Goal: Task Accomplishment & Management: Complete application form

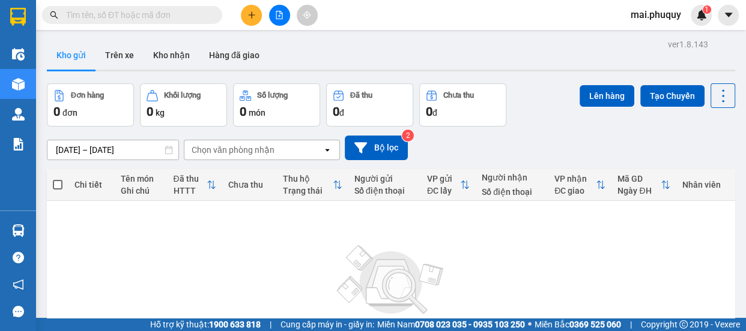
click at [244, 13] on button at bounding box center [251, 15] width 21 height 21
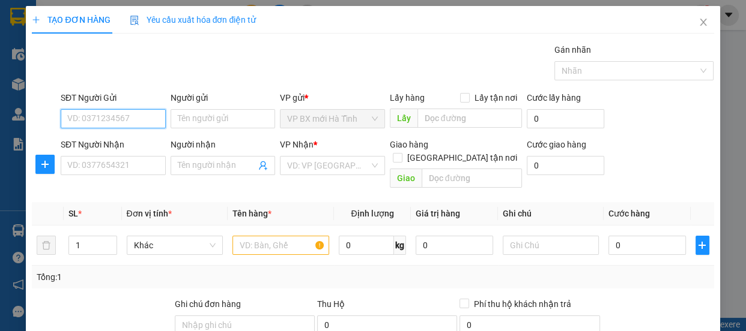
click at [83, 118] on input "SĐT Người Gửi" at bounding box center [113, 118] width 105 height 19
type input "0977506272"
click at [126, 140] on div "0977506272 - a Hà" at bounding box center [111, 142] width 89 height 13
type input "a Hà"
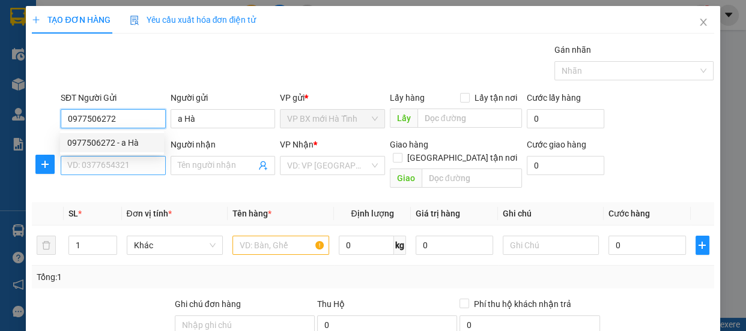
type input "0977506272"
click at [102, 172] on input "SĐT Người Nhận" at bounding box center [113, 165] width 105 height 19
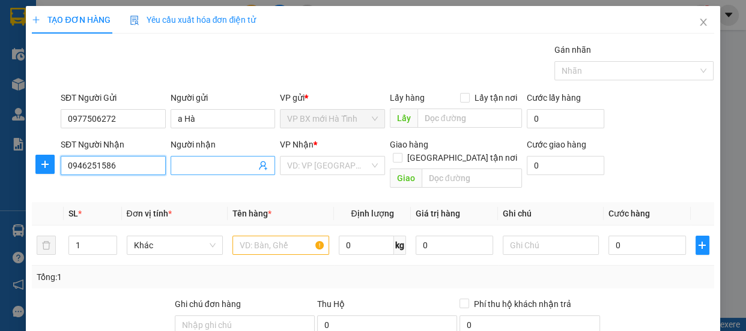
type input "0946251586"
click at [182, 164] on input "Người nhận" at bounding box center [217, 165] width 79 height 13
type input "Huệ"
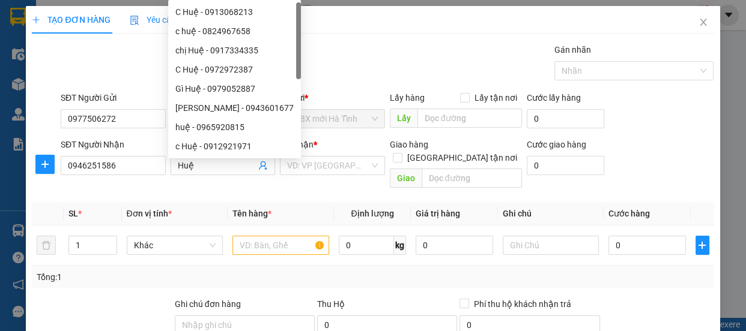
click at [339, 148] on div "VP Nhận *" at bounding box center [332, 144] width 105 height 13
click at [336, 155] on div "VP Nhận *" at bounding box center [332, 147] width 105 height 18
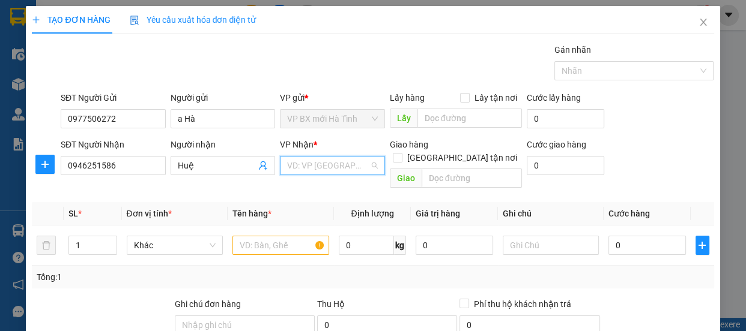
click at [334, 162] on input "search" at bounding box center [328, 166] width 82 height 18
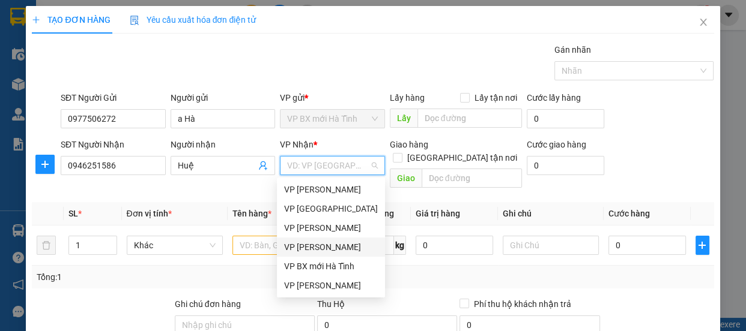
click at [333, 247] on div "VP [PERSON_NAME]" at bounding box center [331, 247] width 94 height 13
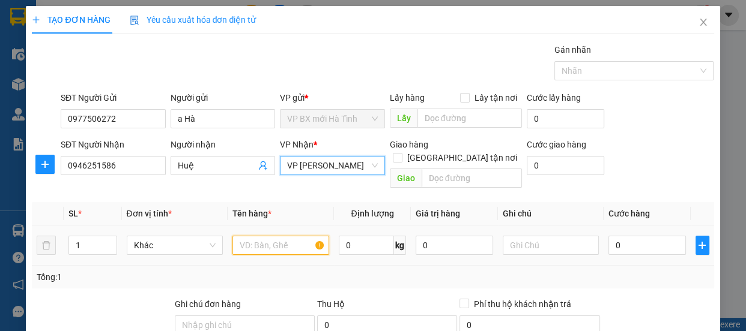
click at [271, 236] on input "text" at bounding box center [280, 245] width 97 height 19
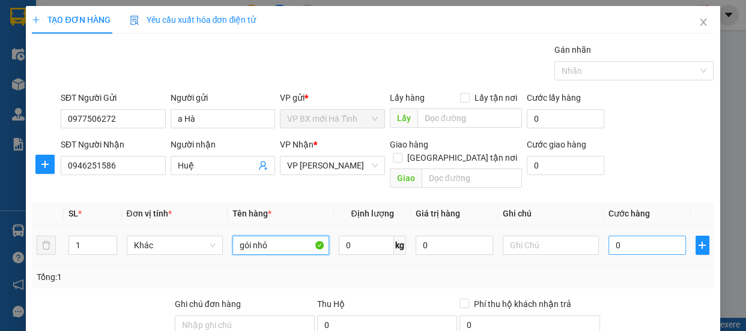
type input "gói nhỏ"
click at [611, 236] on input "0" at bounding box center [646, 245] width 77 height 19
type input "3"
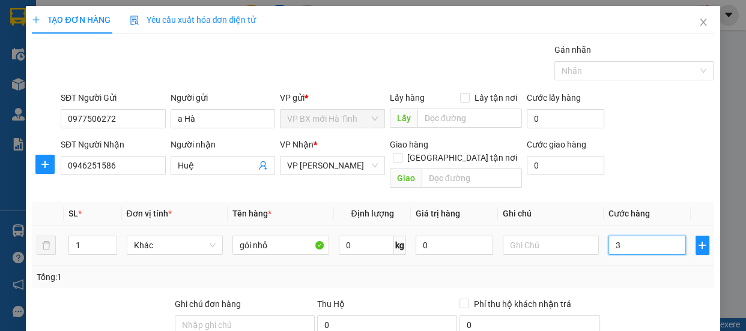
type input "30"
type input "300"
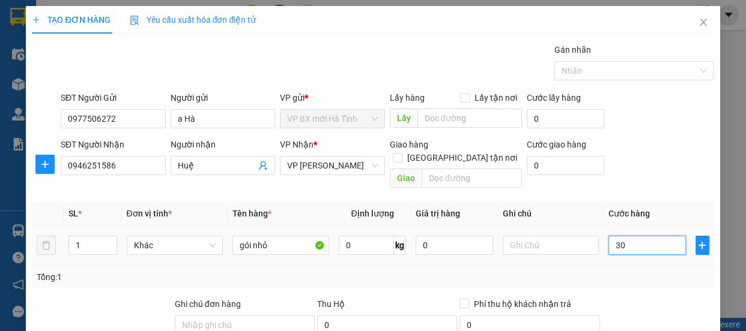
type input "300"
type input "3.000"
type input "30.000"
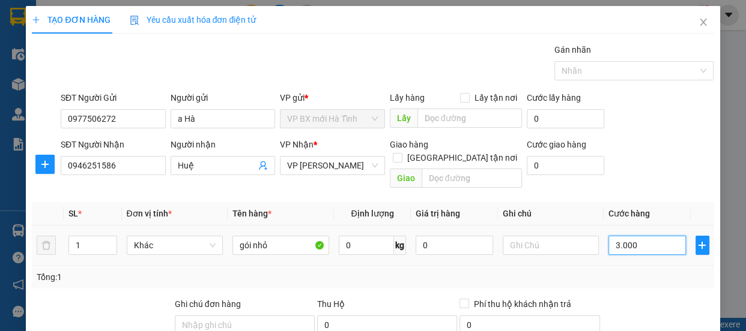
type input "30.000"
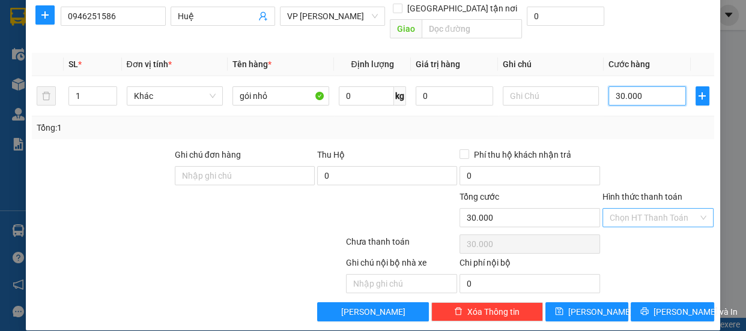
type input "30.000"
click at [644, 209] on input "Hình thức thanh toán" at bounding box center [653, 218] width 89 height 18
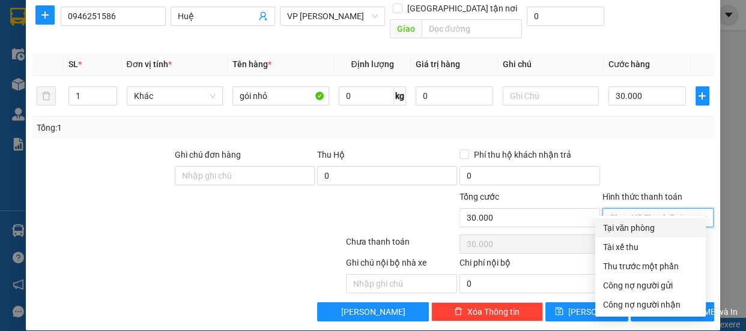
click at [635, 219] on div "Tại văn phòng" at bounding box center [650, 228] width 110 height 19
type input "0"
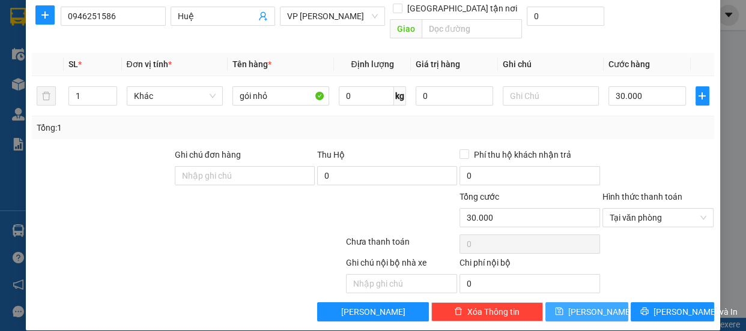
drag, startPoint x: 580, startPoint y: 294, endPoint x: 459, endPoint y: 154, distance: 184.3
click at [580, 306] on span "Lưu" at bounding box center [600, 312] width 64 height 13
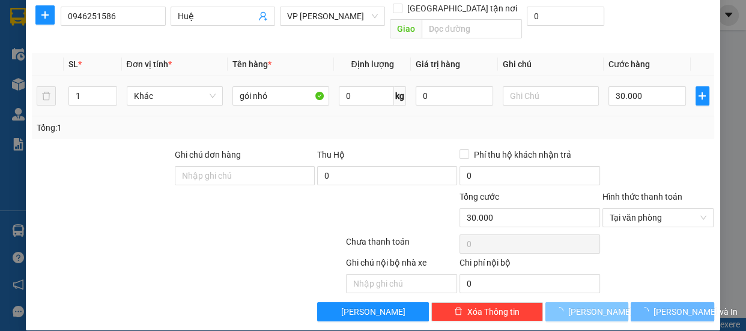
type input "0"
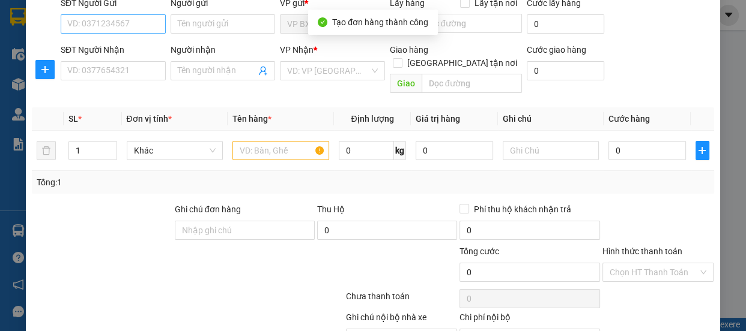
scroll to position [40, 0]
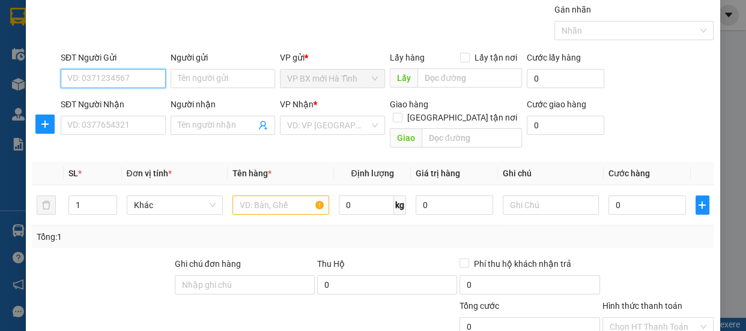
click at [112, 82] on input "SĐT Người Gửi" at bounding box center [113, 78] width 105 height 19
type input "0973859610"
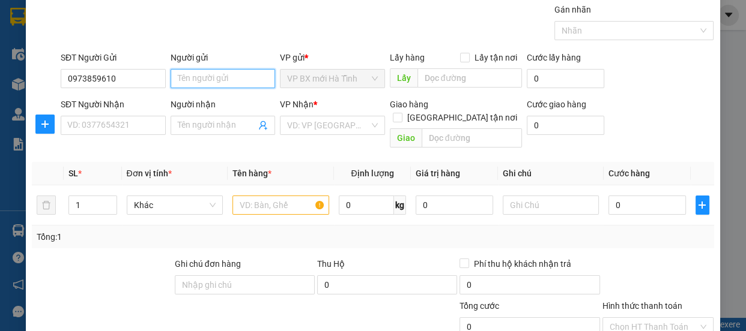
click at [181, 76] on input "Người gửi" at bounding box center [222, 78] width 105 height 19
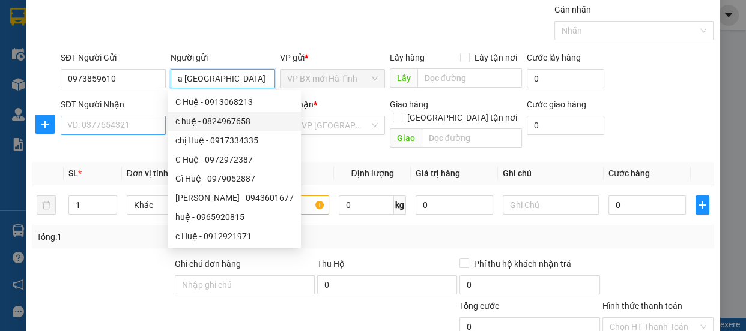
type input "a Thạch Hạ"
click at [82, 131] on input "SĐT Người Nhận" at bounding box center [113, 125] width 105 height 19
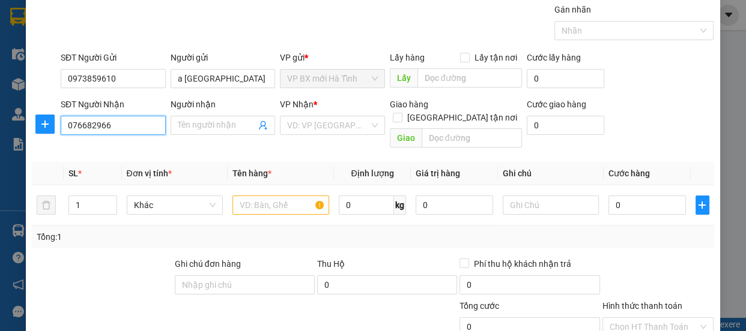
type input "0766829668"
click at [122, 147] on div "0766829668 - anh" at bounding box center [111, 148] width 89 height 13
type input "anh"
type input "[PERSON_NAME] ,[PERSON_NAME]"
type input "0766829668"
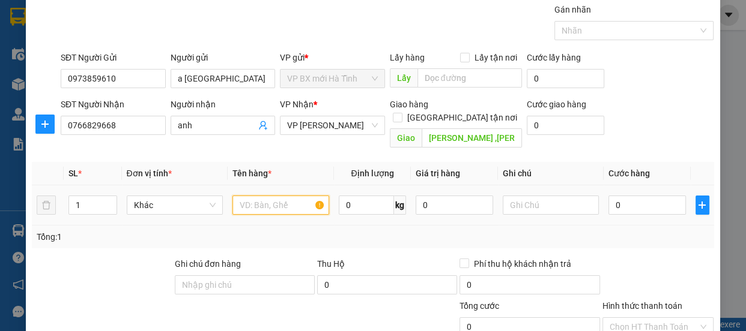
click at [261, 196] on input "text" at bounding box center [280, 205] width 97 height 19
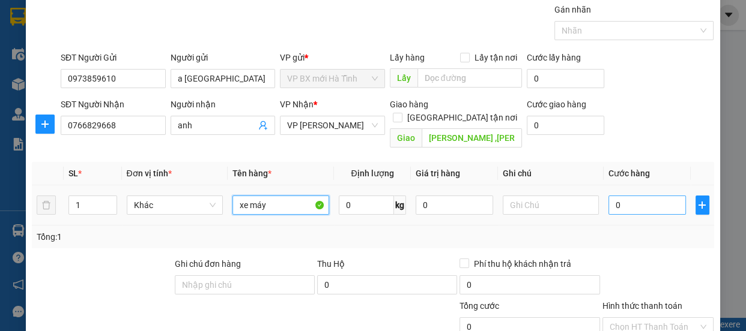
type input "xe máy"
click at [608, 196] on input "0" at bounding box center [646, 205] width 77 height 19
type input "3"
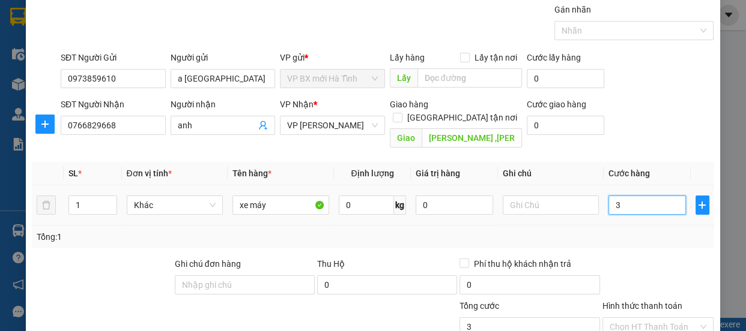
type input "30"
type input "300"
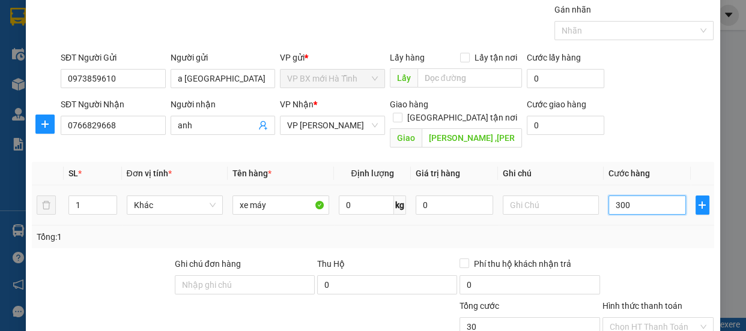
type input "300"
type input "3.000"
type input "30.000"
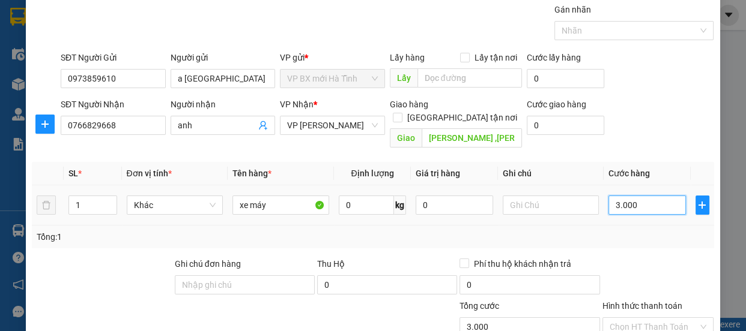
type input "30.000"
type input "300.000"
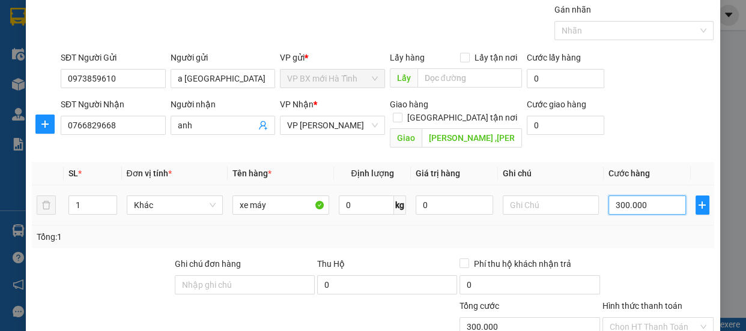
scroll to position [149, 0]
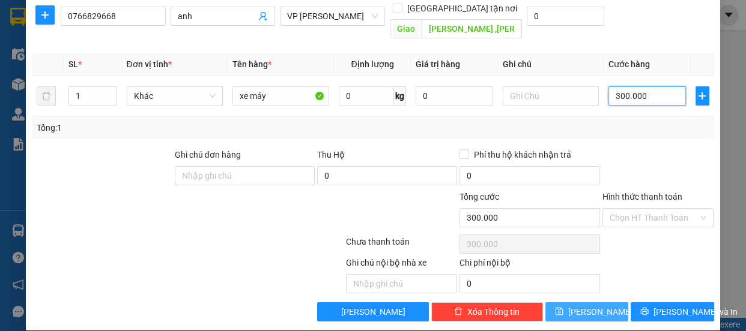
type input "300.000"
click at [575, 303] on button "Lưu" at bounding box center [586, 312] width 83 height 19
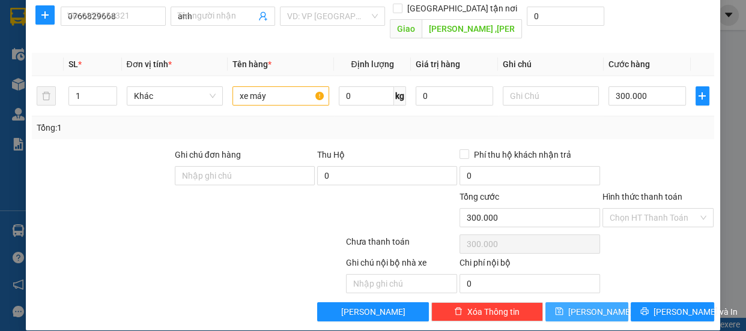
type input "0"
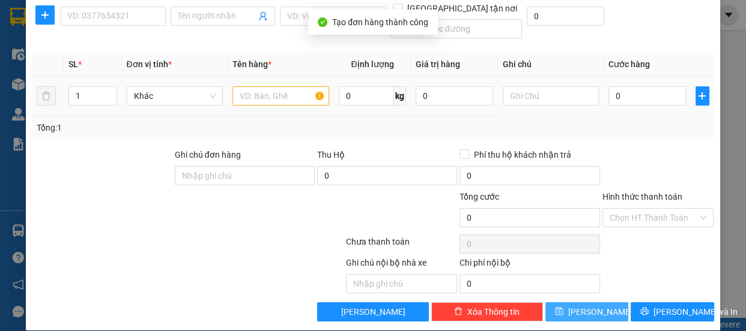
scroll to position [0, 0]
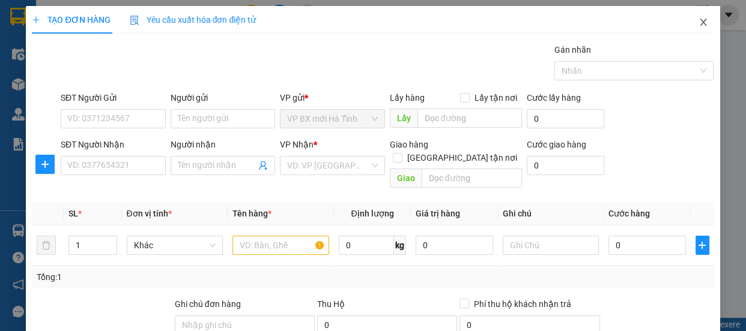
click at [698, 21] on icon "close" at bounding box center [703, 22] width 10 height 10
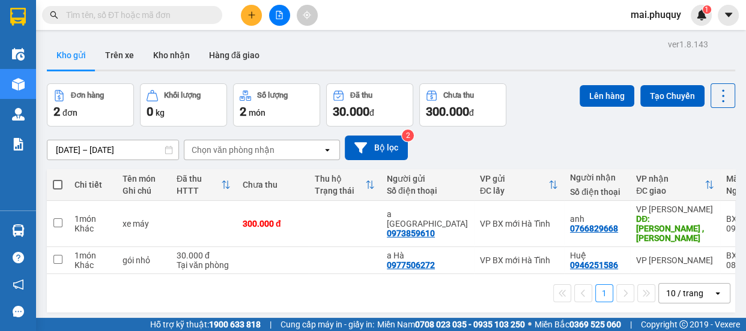
click at [60, 182] on span at bounding box center [58, 185] width 10 height 10
click at [58, 179] on input "checkbox" at bounding box center [58, 179] width 0 height 0
checkbox input "true"
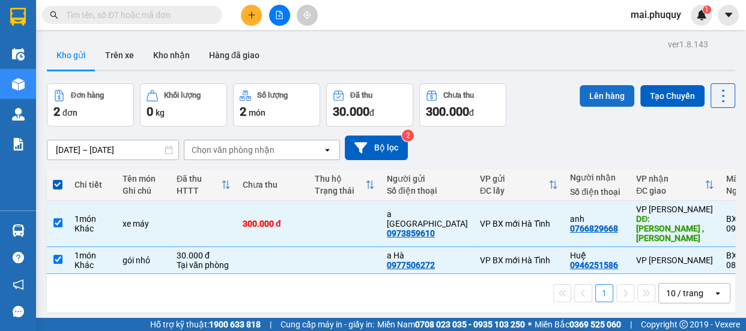
click at [591, 97] on button "Lên hàng" at bounding box center [606, 96] width 55 height 22
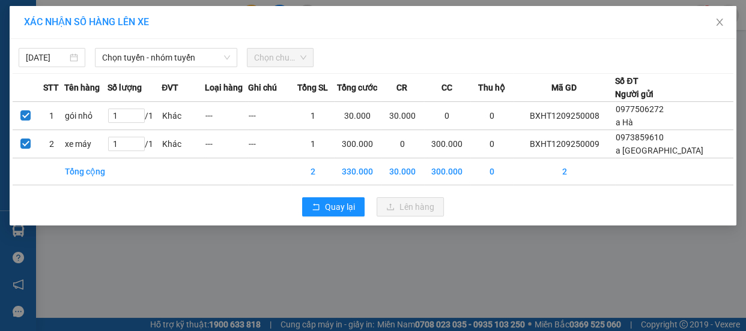
drag, startPoint x: 161, startPoint y: 46, endPoint x: 163, endPoint y: 67, distance: 20.4
click at [161, 47] on div "12/09/2025 Chọn tuyến - nhóm tuyến Chọn chuyến" at bounding box center [373, 54] width 720 height 25
click at [163, 67] on div "12/09/2025 Chọn tuyến - nhóm tuyến Chọn chuyến STT Tên hàng Số lượng ĐVT Loại h…" at bounding box center [373, 132] width 726 height 187
click at [163, 56] on span "Chọn tuyến - nhóm tuyến" at bounding box center [166, 58] width 128 height 18
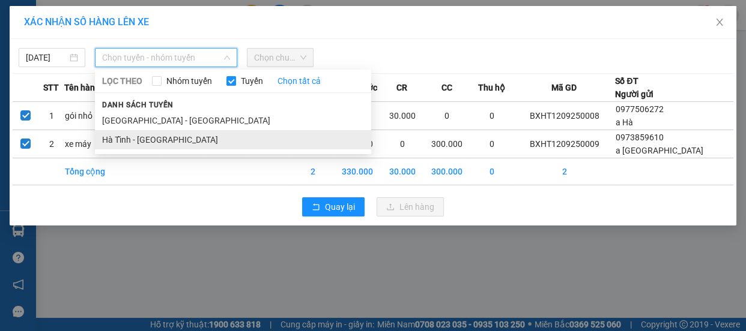
click at [133, 138] on li "Hà Tĩnh - [GEOGRAPHIC_DATA]" at bounding box center [233, 139] width 276 height 19
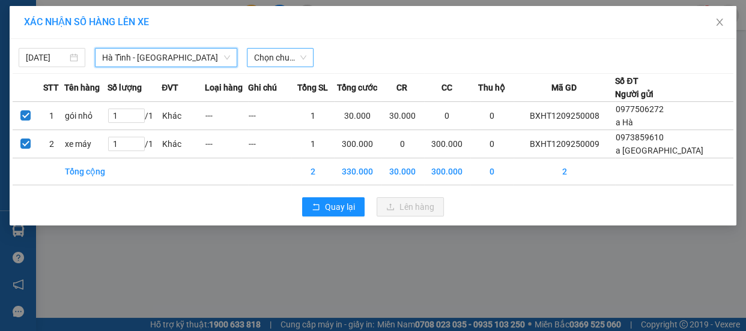
click at [294, 58] on span "Chọn chuyến" at bounding box center [280, 58] width 52 height 18
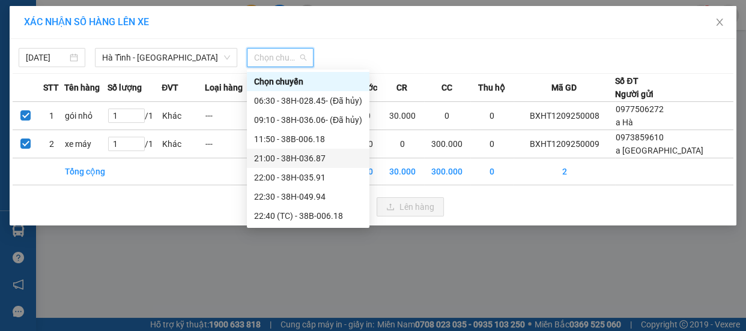
scroll to position [38, 0]
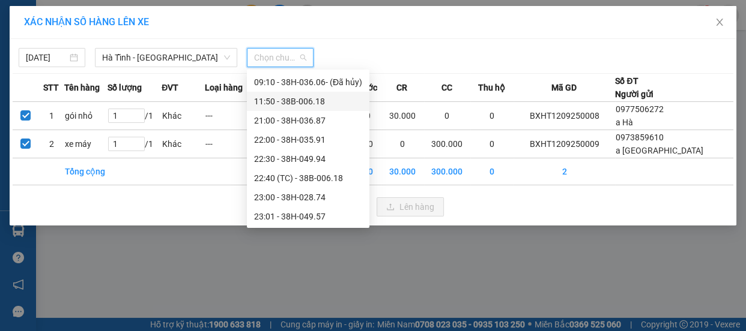
click at [294, 101] on div "11:50 - 38B-006.18" at bounding box center [308, 101] width 108 height 13
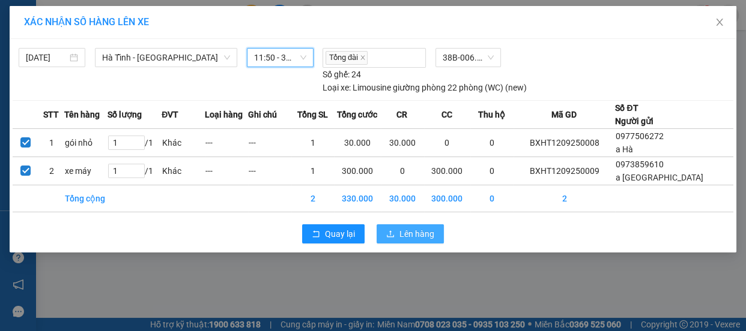
click at [418, 237] on span "Lên hàng" at bounding box center [416, 234] width 35 height 13
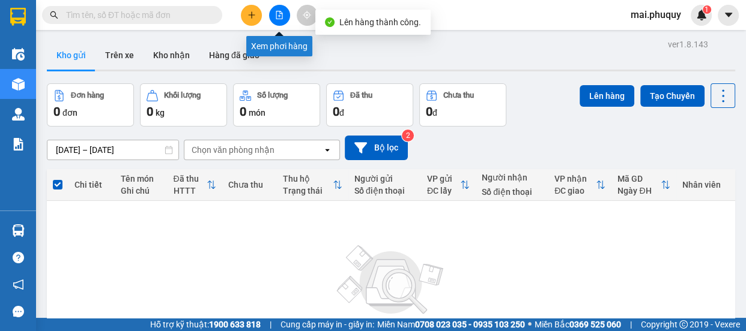
click at [281, 14] on icon "file-add" at bounding box center [279, 15] width 8 height 8
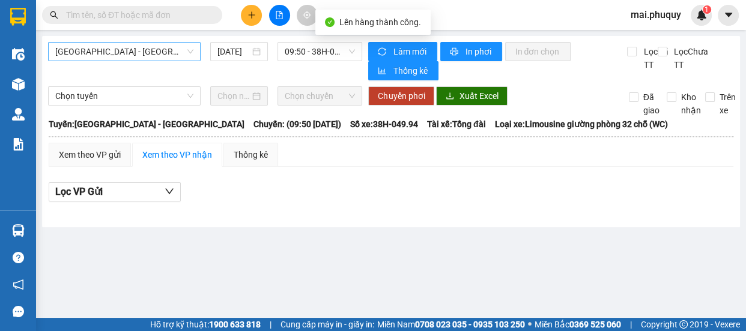
click at [78, 46] on span "[GEOGRAPHIC_DATA] - [GEOGRAPHIC_DATA]" at bounding box center [124, 52] width 138 height 18
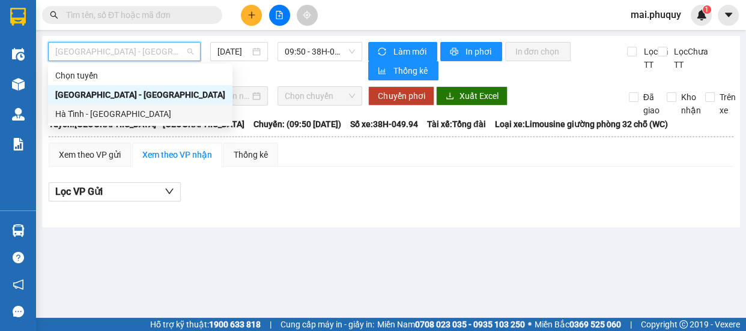
click at [67, 109] on div "Hà Tĩnh - [GEOGRAPHIC_DATA]" at bounding box center [140, 113] width 170 height 13
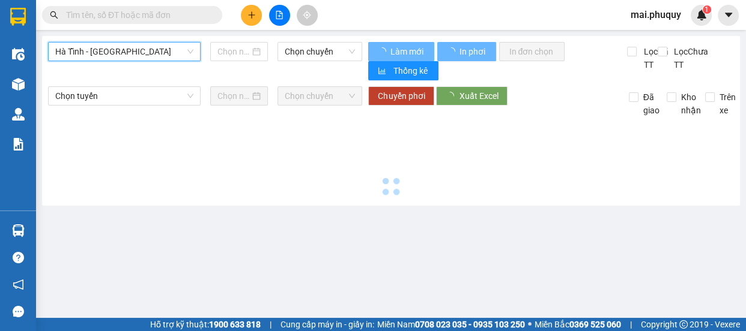
type input "[DATE]"
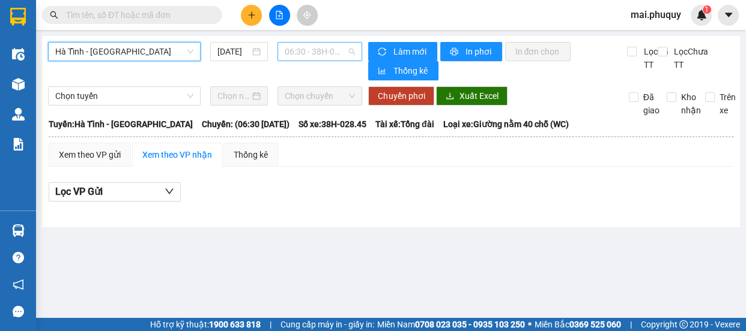
click at [332, 52] on span "06:30 - 38H-028.45 - (Đã hủy)" at bounding box center [320, 52] width 70 height 18
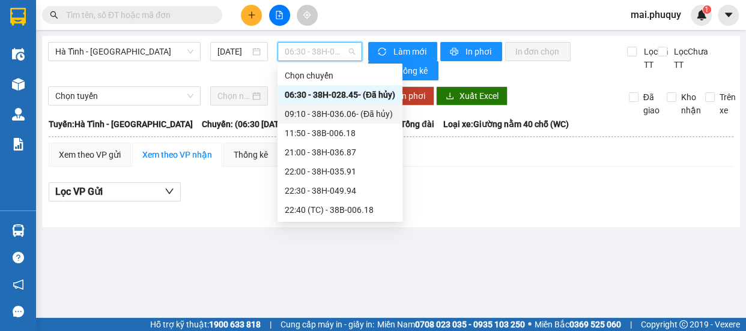
scroll to position [38, 0]
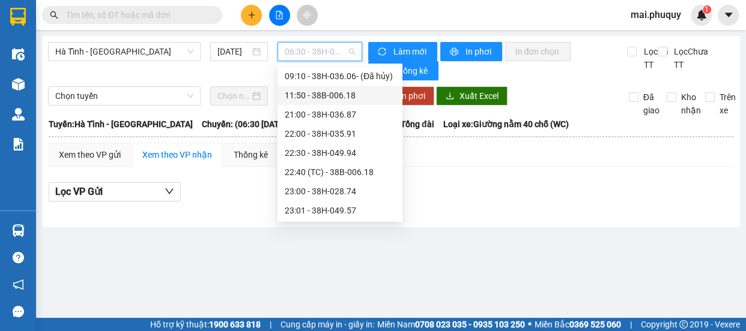
click at [324, 100] on div "11:50 - 38B-006.18" at bounding box center [340, 95] width 110 height 13
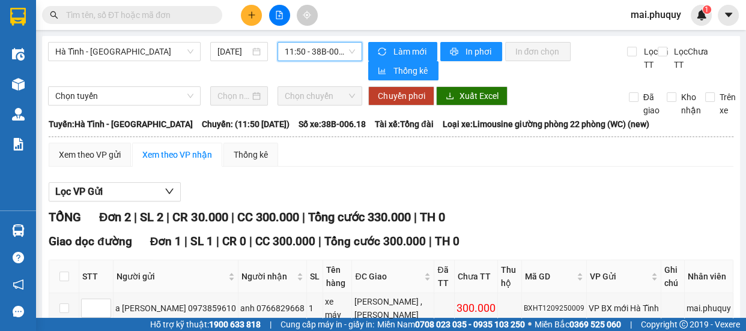
click at [257, 18] on button at bounding box center [251, 15] width 21 height 21
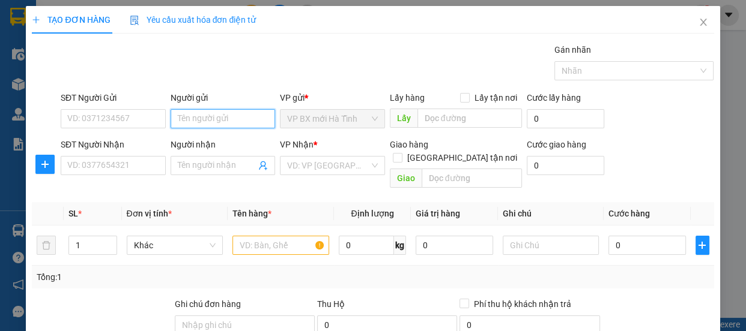
click at [188, 125] on input "Người gửi" at bounding box center [222, 118] width 105 height 19
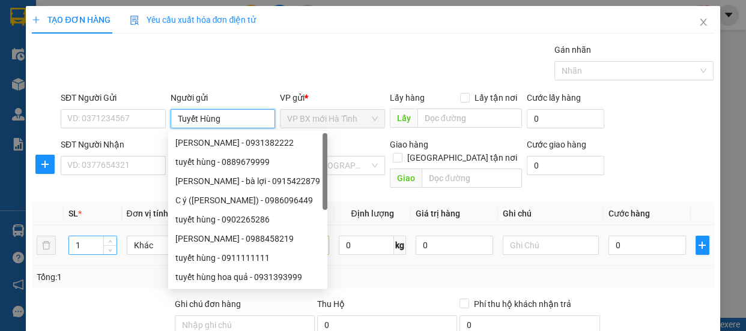
type input "Tuyết Hùng"
click at [47, 231] on tr "1 Khác 0 kg 0 0" at bounding box center [372, 246] width 681 height 40
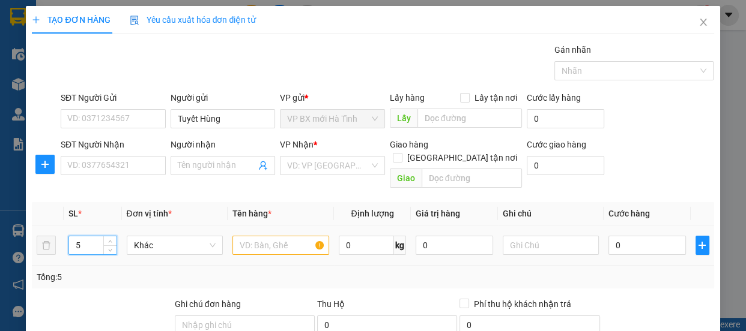
type input "5"
click at [277, 236] on input "text" at bounding box center [280, 245] width 97 height 19
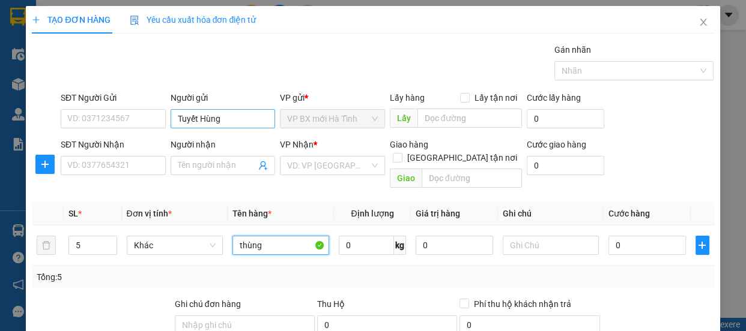
type input "thùng"
click at [220, 117] on input "Tuyết Hùng" at bounding box center [222, 118] width 105 height 19
type input "Tuyết Hùng 1"
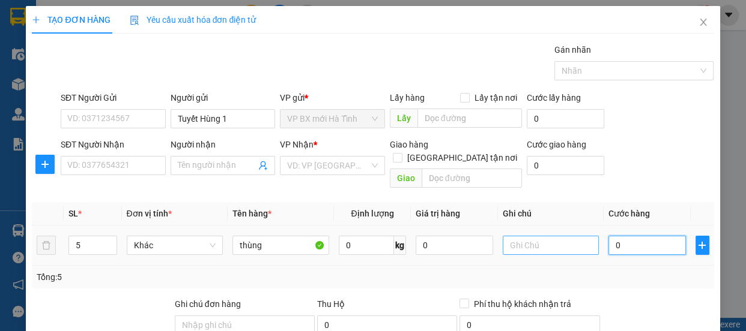
type input "1"
type input "10"
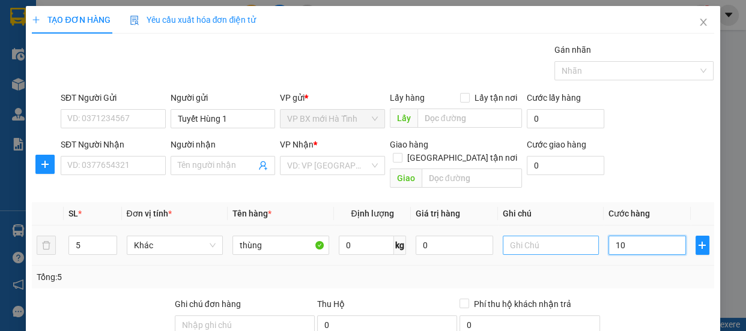
type input "10"
type input "100"
type input "1.000"
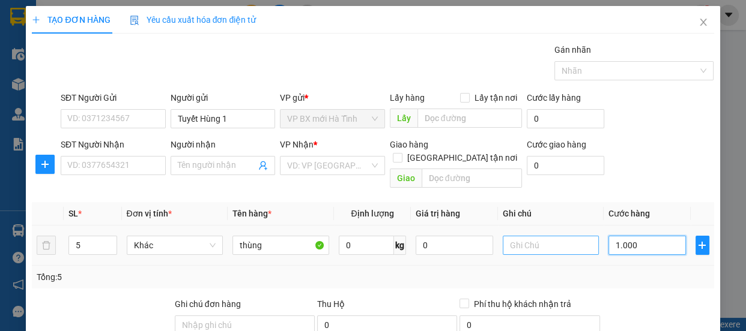
type input "1.000"
type input "10.000"
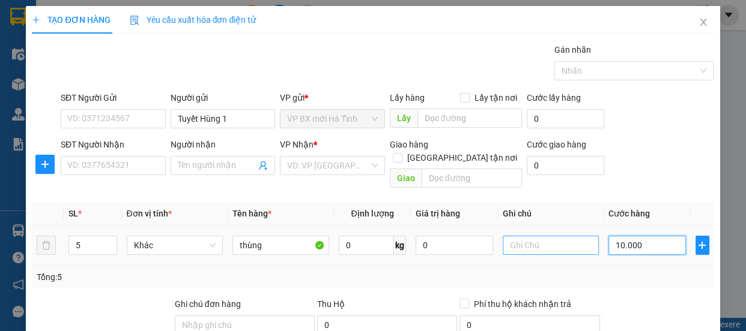
type input "100.000"
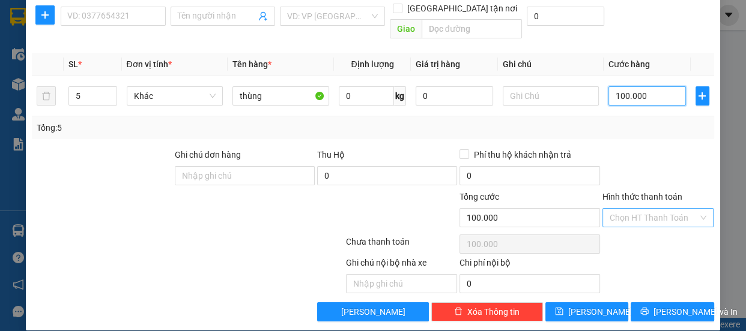
type input "100.000"
click at [634, 209] on input "Hình thức thanh toán" at bounding box center [653, 218] width 89 height 18
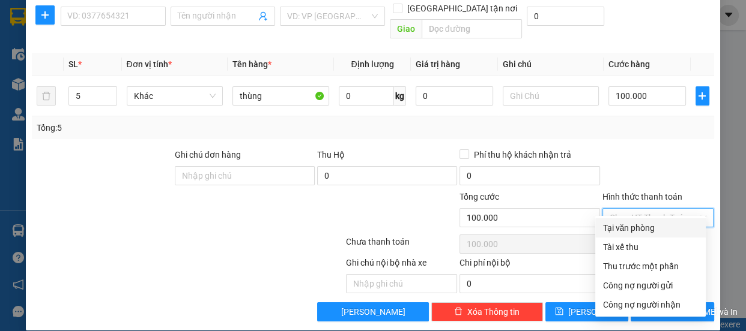
click at [635, 222] on div "Tại văn phòng" at bounding box center [650, 228] width 96 height 13
type input "0"
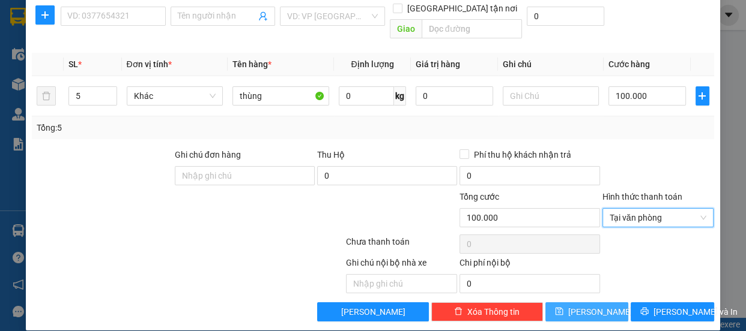
click at [595, 303] on button "Lưu" at bounding box center [586, 312] width 83 height 19
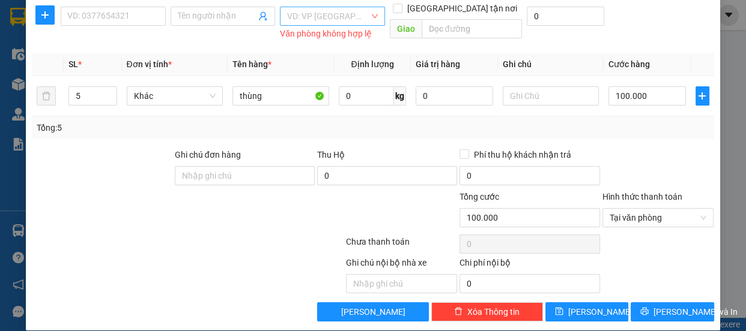
click at [304, 21] on input "search" at bounding box center [328, 16] width 82 height 18
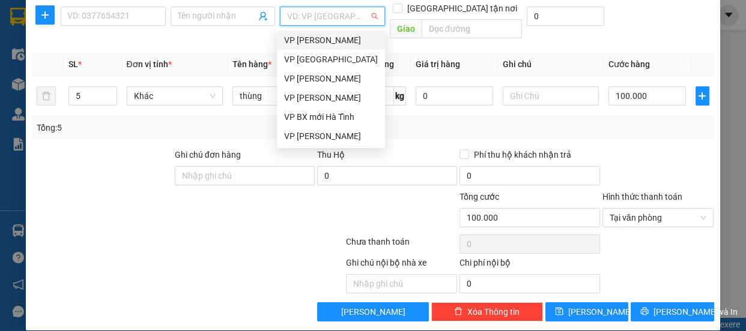
click at [319, 40] on div "VP [PERSON_NAME]" at bounding box center [331, 40] width 94 height 13
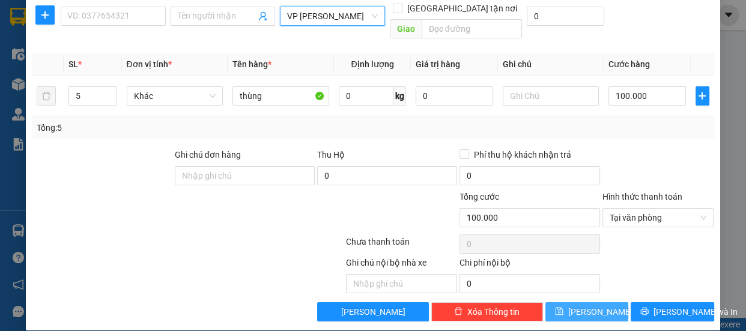
click at [565, 303] on button "Lưu" at bounding box center [586, 312] width 83 height 19
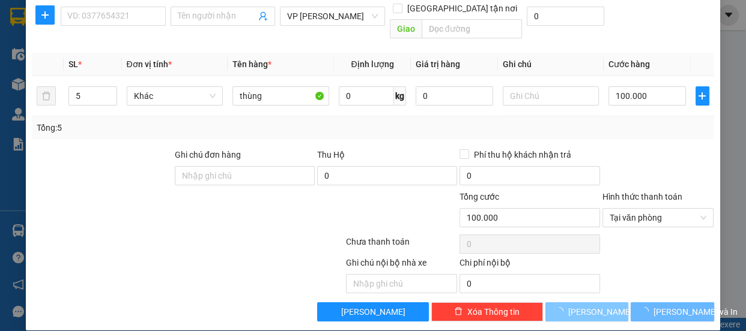
type input "1"
type input "0"
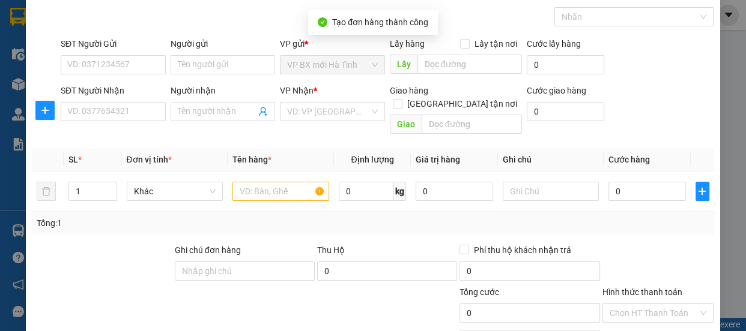
scroll to position [0, 0]
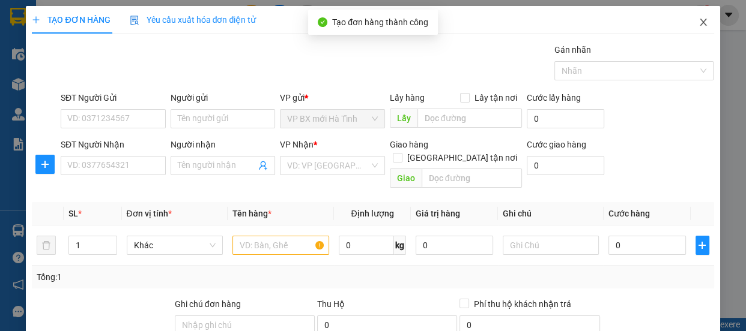
click at [698, 20] on icon "close" at bounding box center [703, 22] width 10 height 10
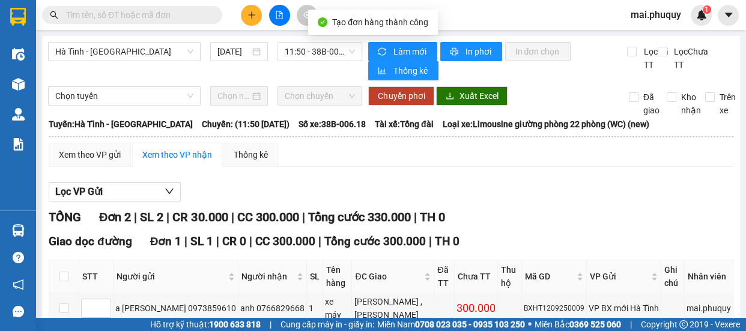
scroll to position [109, 0]
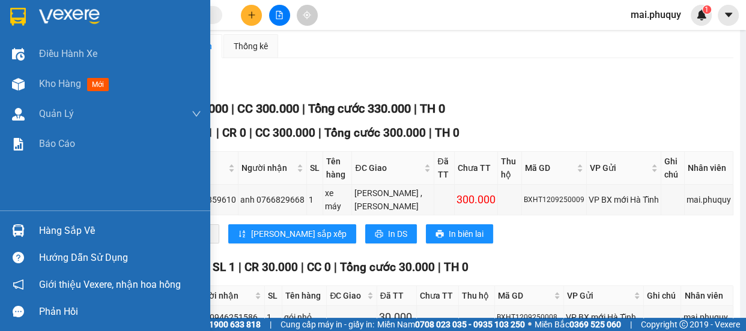
click at [17, 5] on div at bounding box center [105, 19] width 210 height 39
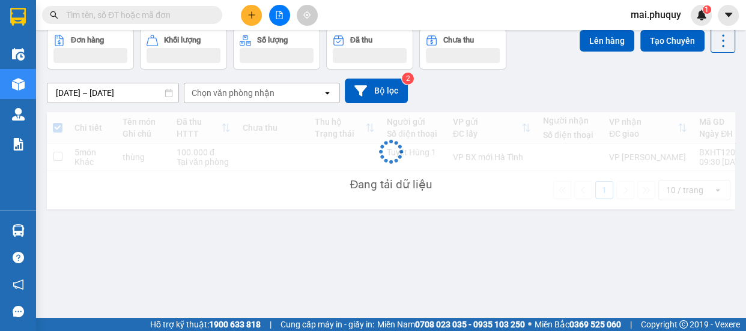
scroll to position [55, 0]
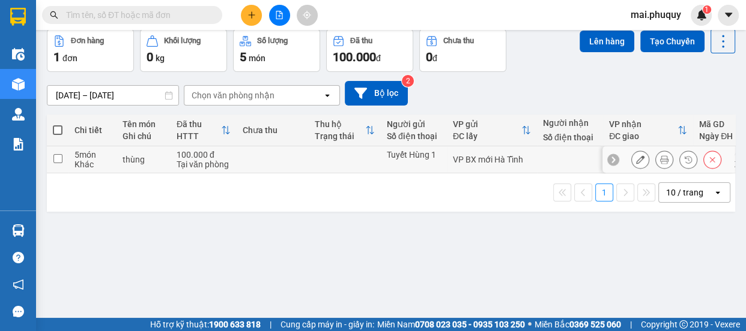
click at [61, 157] on input "checkbox" at bounding box center [57, 158] width 9 height 9
checkbox input "true"
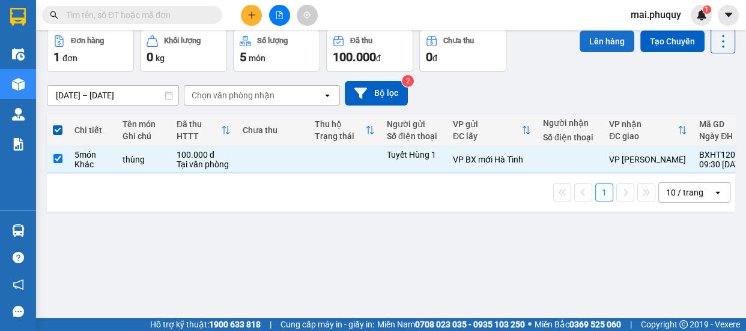
click at [592, 31] on button "Lên hàng" at bounding box center [606, 42] width 55 height 22
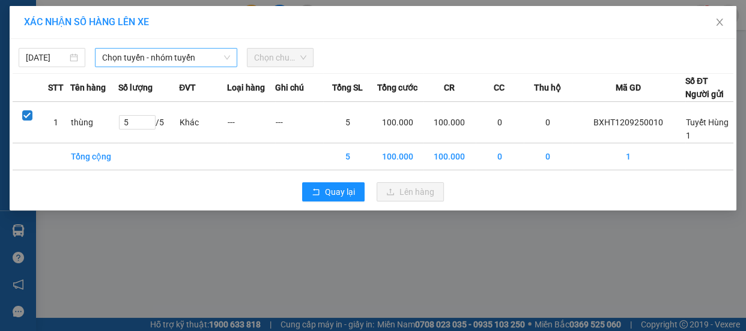
click at [198, 62] on span "Chọn tuyến - nhóm tuyến" at bounding box center [166, 58] width 128 height 18
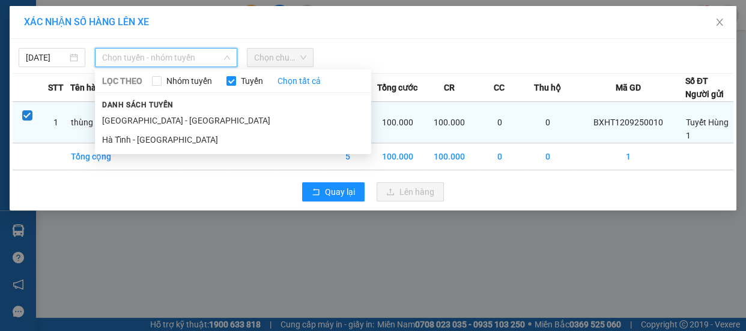
click at [153, 140] on li "Hà Tĩnh - [GEOGRAPHIC_DATA]" at bounding box center [233, 139] width 276 height 19
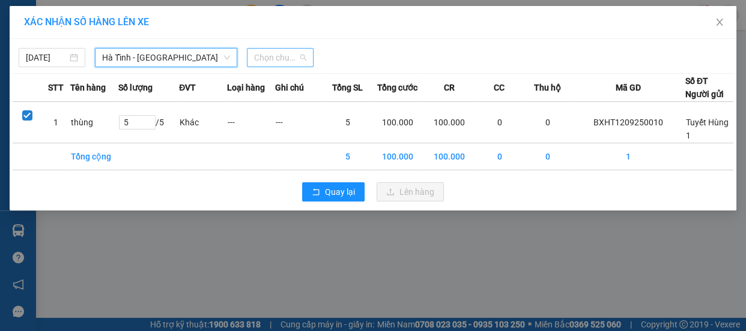
click at [280, 53] on span "Chọn chuyến" at bounding box center [280, 58] width 52 height 18
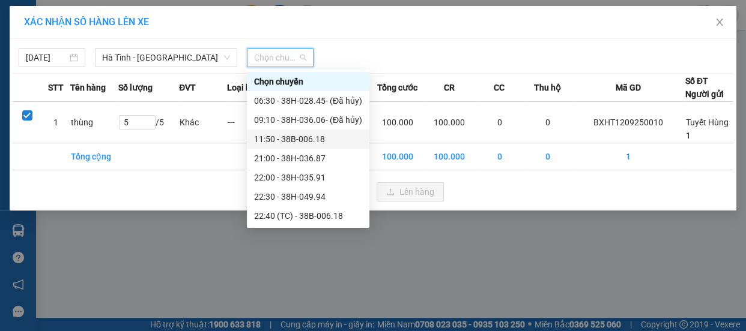
scroll to position [38, 0]
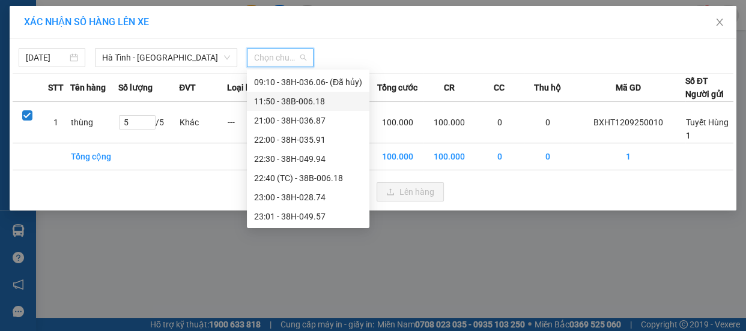
click at [300, 101] on div "11:50 - 38B-006.18" at bounding box center [308, 101] width 108 height 13
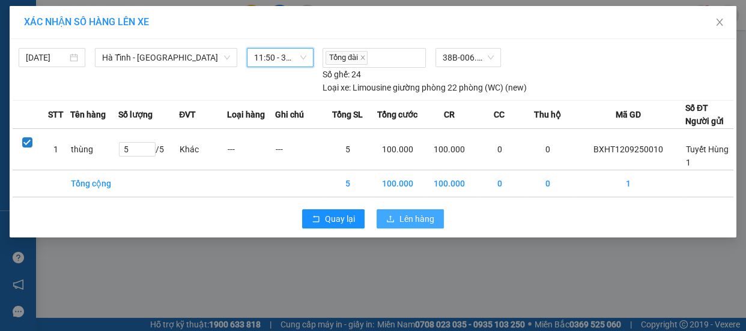
click at [414, 219] on span "Lên hàng" at bounding box center [416, 219] width 35 height 13
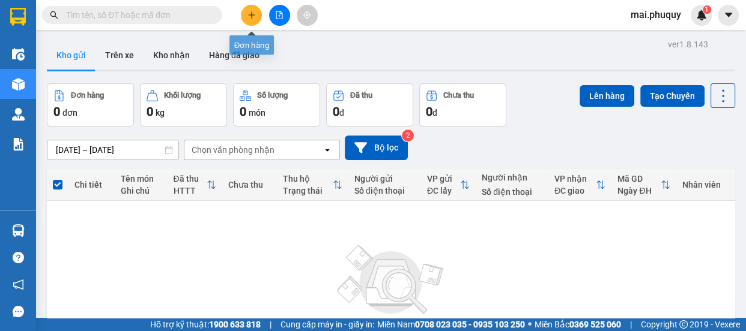
click at [253, 20] on button at bounding box center [251, 15] width 21 height 21
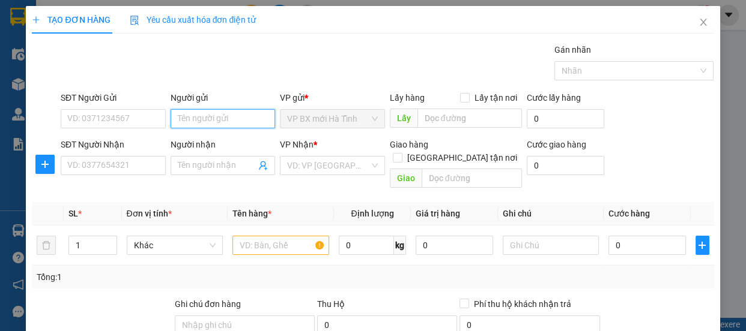
click at [191, 114] on input "Người gửi" at bounding box center [222, 118] width 105 height 19
type input "Tuyết hùng 2"
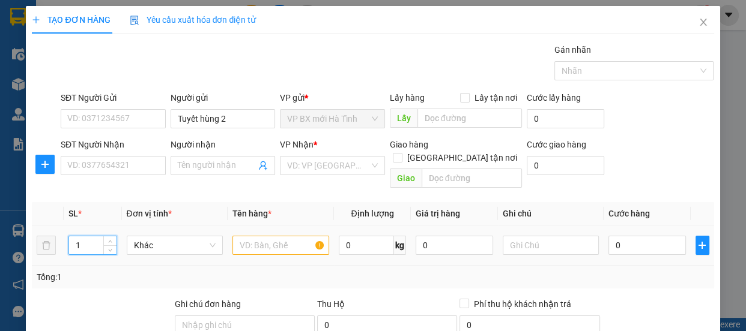
drag, startPoint x: 78, startPoint y: 236, endPoint x: 35, endPoint y: 236, distance: 42.6
click at [35, 238] on tr "1 Khác 0 kg 0 0" at bounding box center [372, 246] width 681 height 40
type input "3"
click at [244, 236] on input "text" at bounding box center [280, 245] width 97 height 19
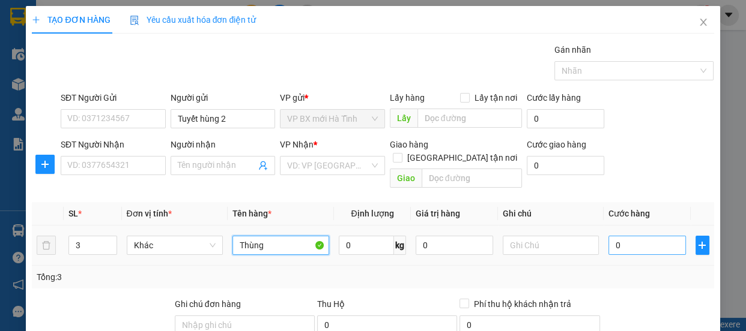
type input "Thùng"
click at [623, 236] on input "0" at bounding box center [646, 245] width 77 height 19
type input "6"
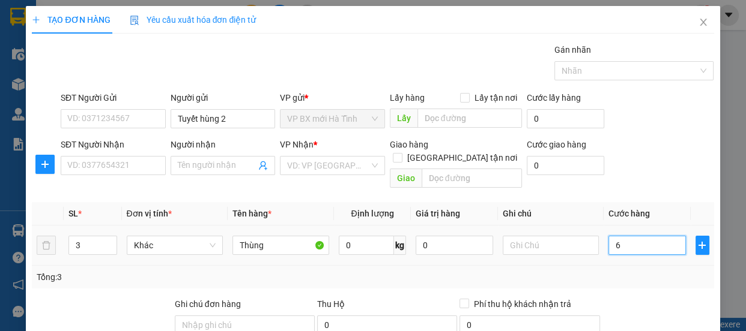
type input "60"
type input "600"
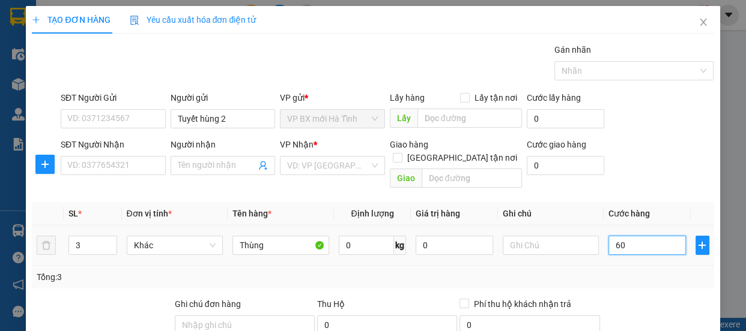
type input "600"
type input "6.000"
type input "60.000"
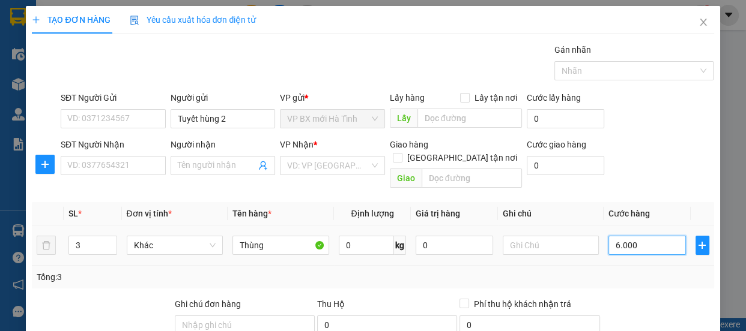
type input "60.000"
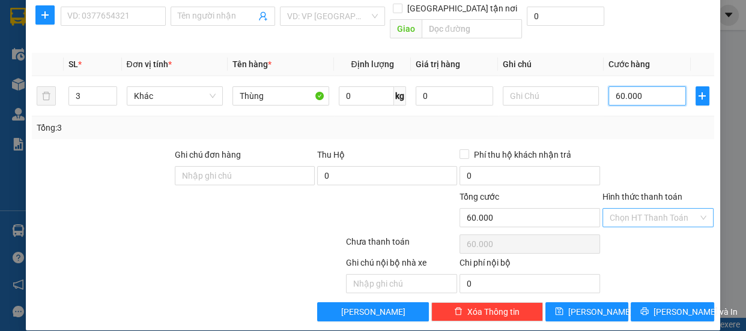
type input "60.000"
click at [632, 209] on input "Hình thức thanh toán" at bounding box center [653, 218] width 89 height 18
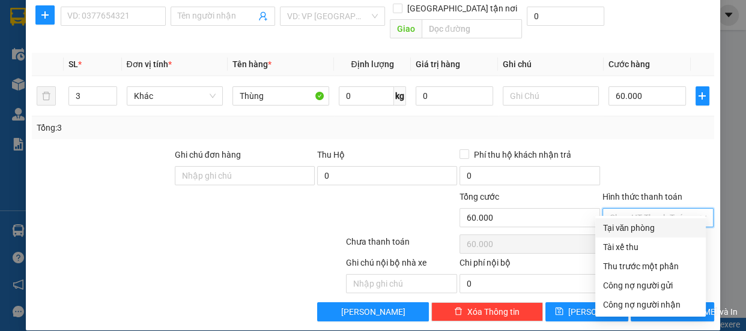
click at [632, 222] on div "Tại văn phòng" at bounding box center [650, 228] width 96 height 13
type input "0"
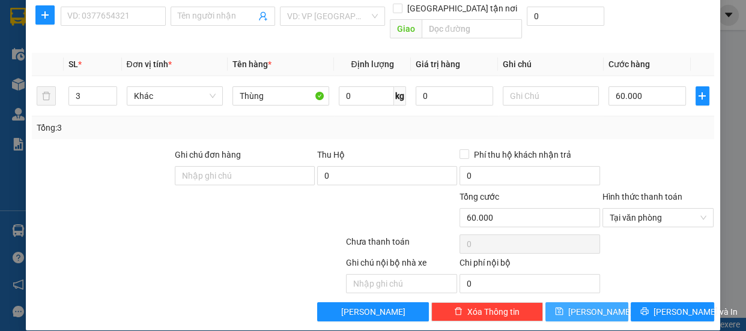
click at [578, 303] on button "Lưu" at bounding box center [586, 312] width 83 height 19
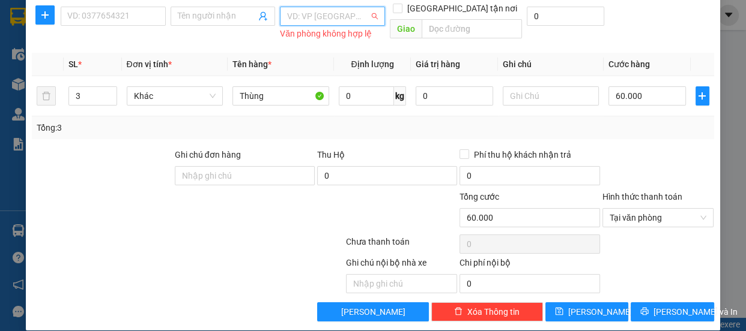
click at [307, 23] on input "search" at bounding box center [328, 16] width 82 height 18
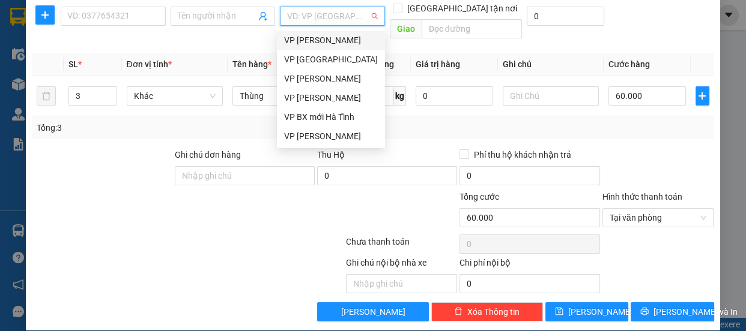
click at [312, 41] on div "VP [PERSON_NAME]" at bounding box center [331, 40] width 94 height 13
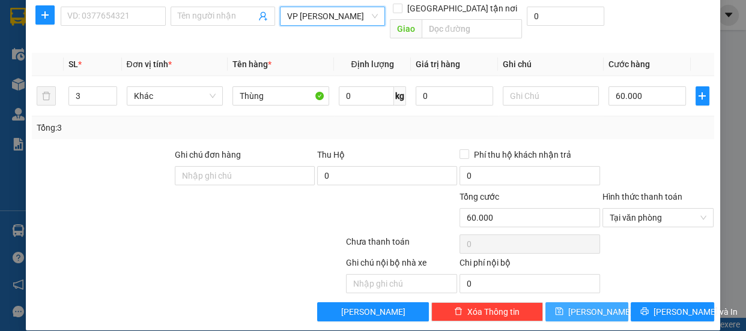
click at [563, 307] on icon "save" at bounding box center [559, 311] width 8 height 8
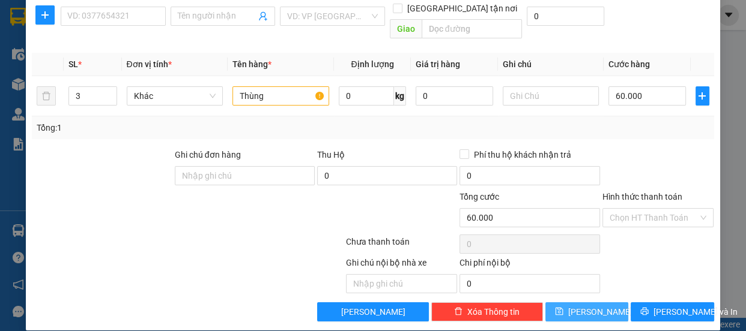
type input "1"
type input "0"
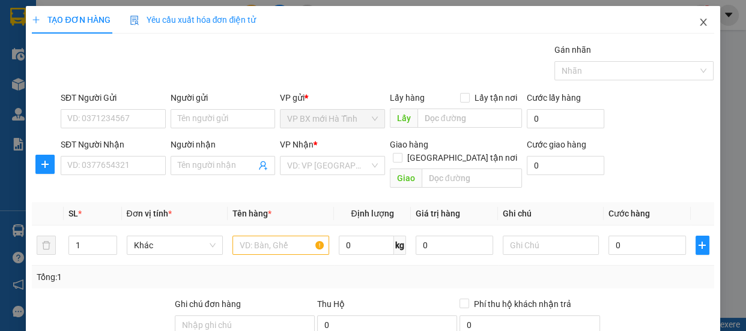
click at [689, 25] on span "Close" at bounding box center [703, 23] width 34 height 34
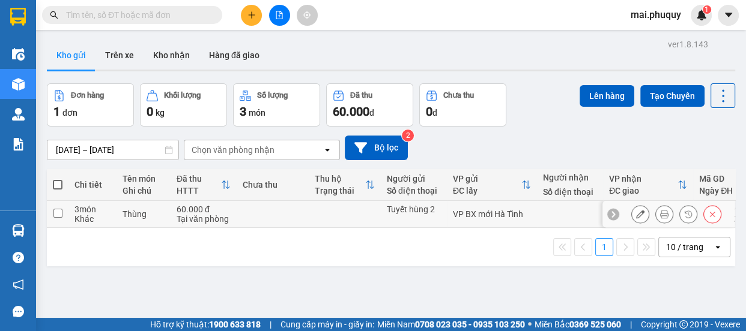
click at [58, 215] on input "checkbox" at bounding box center [57, 213] width 9 height 9
checkbox input "true"
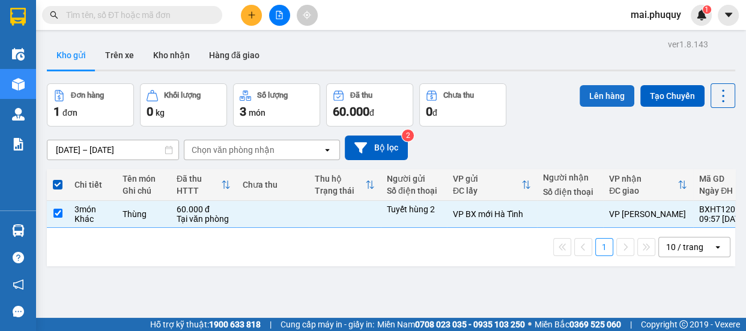
click at [588, 94] on button "Lên hàng" at bounding box center [606, 96] width 55 height 22
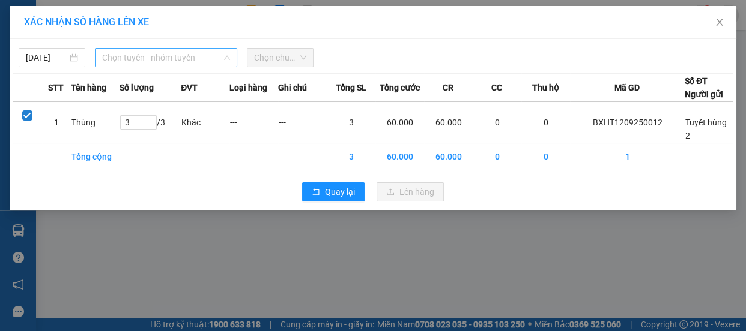
click at [191, 58] on span "Chọn tuyến - nhóm tuyến" at bounding box center [166, 58] width 128 height 18
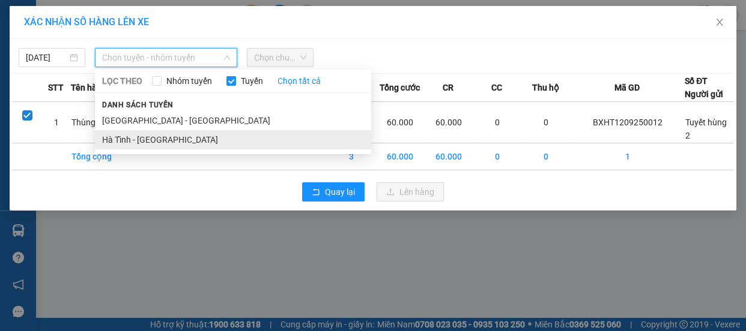
click at [148, 134] on li "Hà Tĩnh - [GEOGRAPHIC_DATA]" at bounding box center [233, 139] width 276 height 19
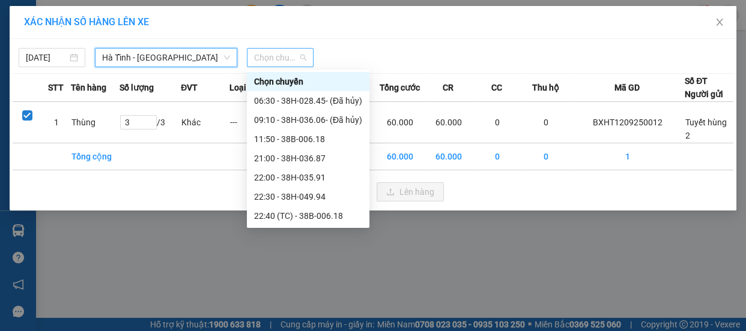
click at [286, 56] on span "Chọn chuyến" at bounding box center [280, 58] width 52 height 18
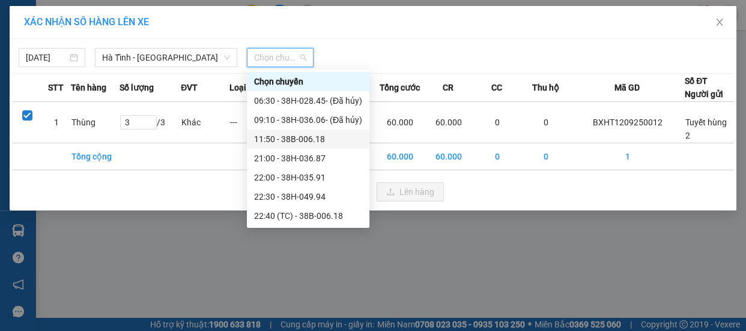
click at [295, 137] on div "11:50 - 38B-006.18" at bounding box center [308, 139] width 108 height 13
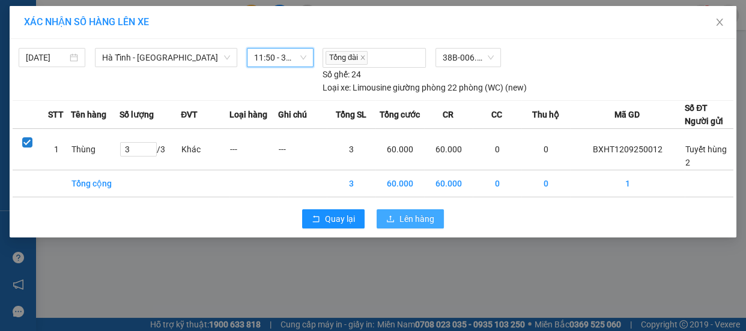
click at [419, 215] on span "Lên hàng" at bounding box center [416, 219] width 35 height 13
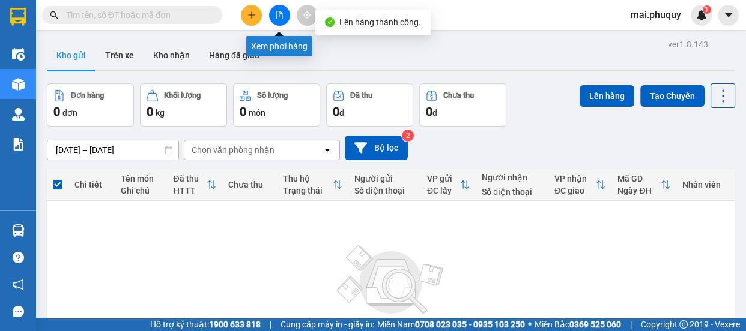
click at [284, 16] on button at bounding box center [279, 15] width 21 height 21
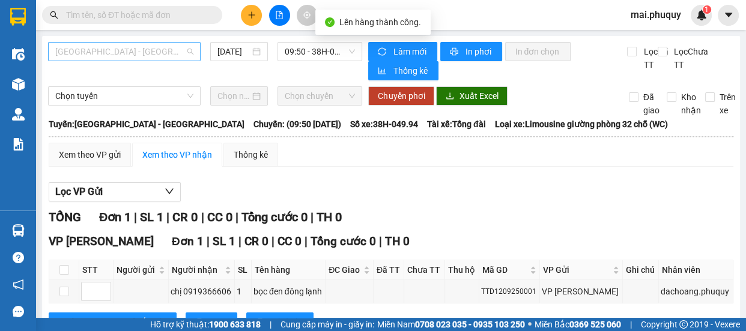
click at [85, 49] on span "[GEOGRAPHIC_DATA] - [GEOGRAPHIC_DATA]" at bounding box center [124, 52] width 138 height 18
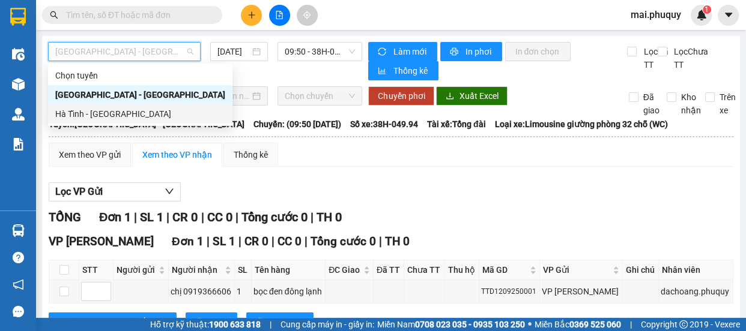
click at [72, 111] on div "Hà Tĩnh - [GEOGRAPHIC_DATA]" at bounding box center [140, 113] width 170 height 13
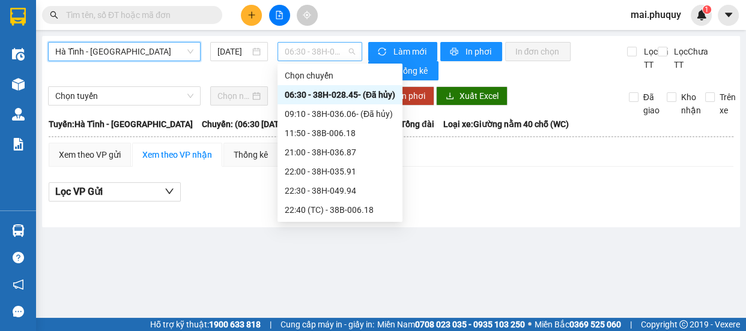
click at [312, 44] on span "06:30 - 38H-028.45 - (Đã hủy)" at bounding box center [320, 52] width 70 height 18
click at [332, 133] on div "11:50 - 38B-006.18" at bounding box center [340, 133] width 110 height 13
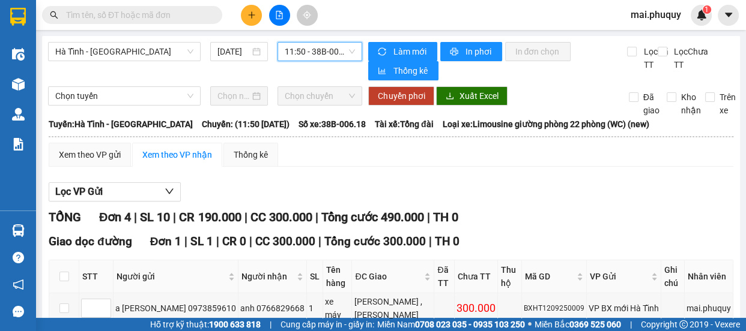
click at [330, 53] on span "11:50 - 38B-006.18" at bounding box center [320, 52] width 70 height 18
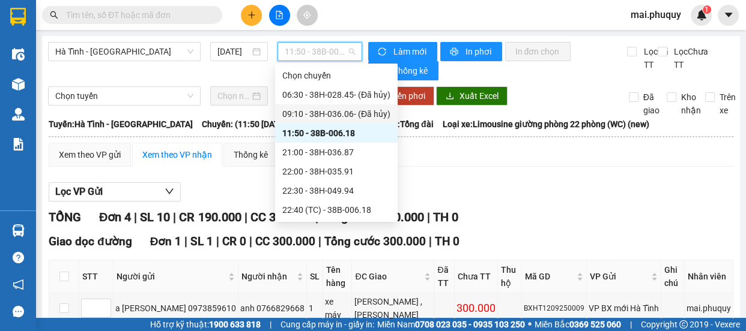
click at [336, 113] on div "09:10 - 38H-036.06 - (Đã hủy)" at bounding box center [336, 113] width 108 height 13
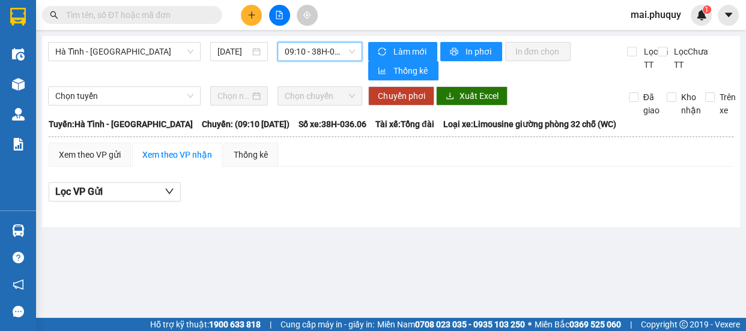
click at [323, 53] on span "09:10 - 38H-036.06 - (Đã hủy)" at bounding box center [320, 52] width 70 height 18
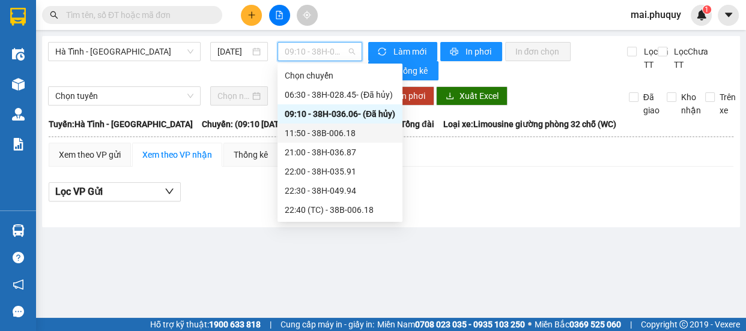
click at [348, 135] on div "11:50 - 38B-006.18" at bounding box center [340, 133] width 110 height 13
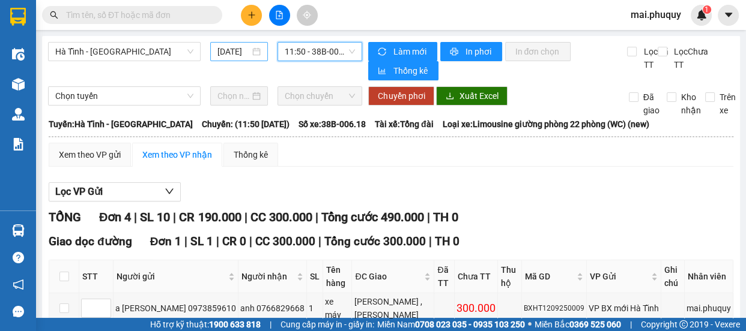
click at [226, 50] on input "[DATE]" at bounding box center [233, 51] width 32 height 13
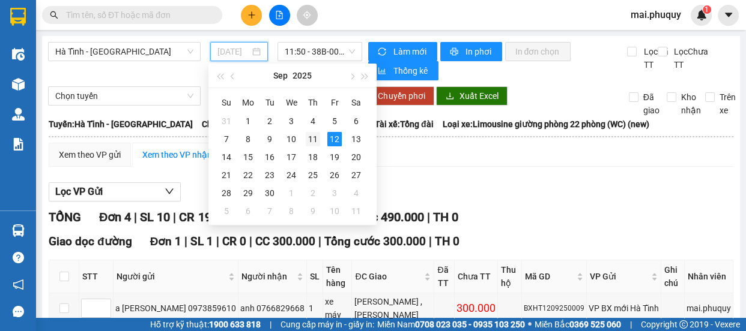
click at [313, 140] on div "11" at bounding box center [313, 139] width 14 height 14
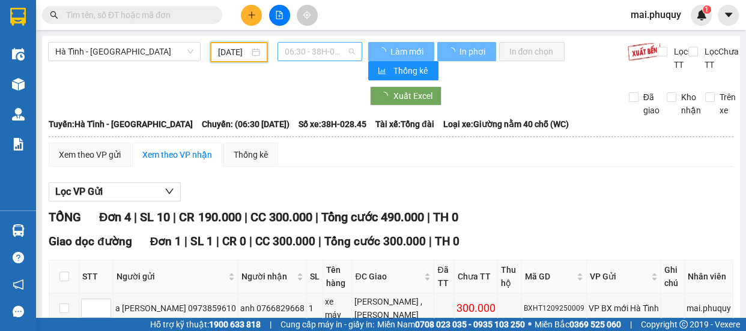
click at [319, 53] on span "06:30 - 38H-028.45" at bounding box center [320, 52] width 70 height 18
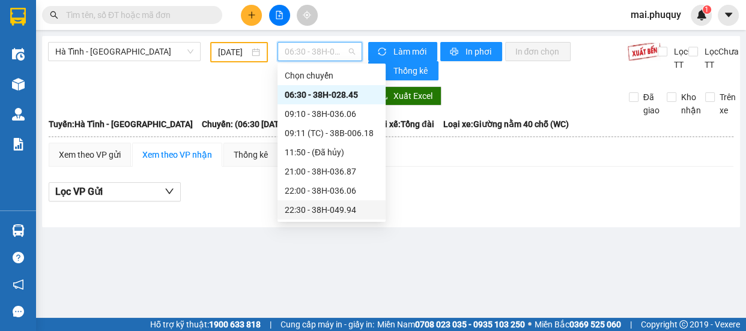
scroll to position [38, 0]
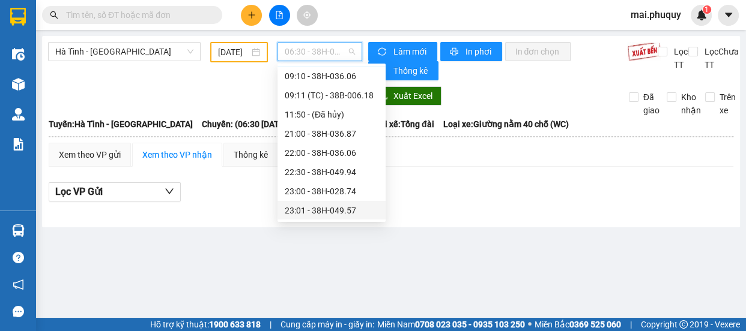
click at [337, 192] on div "23:00 - 38H-028.74" at bounding box center [332, 191] width 94 height 13
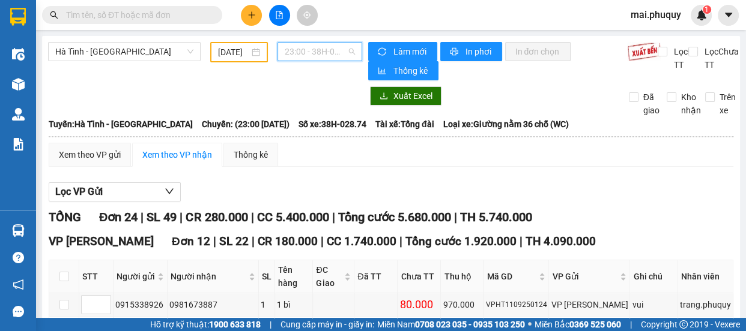
click at [334, 54] on span "23:00 - 38H-028.74" at bounding box center [320, 52] width 70 height 18
click at [309, 46] on span "23:00 - 38H-028.74" at bounding box center [320, 52] width 70 height 18
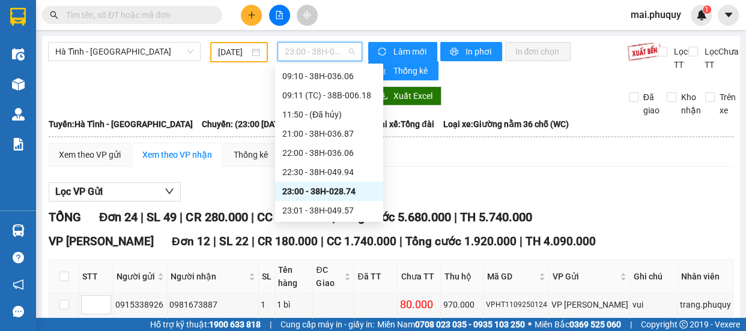
click at [336, 191] on div "23:00 - 38H-028.74" at bounding box center [329, 191] width 94 height 13
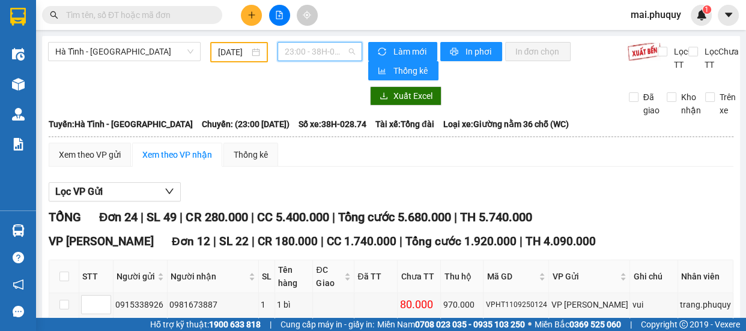
click at [316, 53] on span "23:00 - 38H-028.74" at bounding box center [320, 52] width 70 height 18
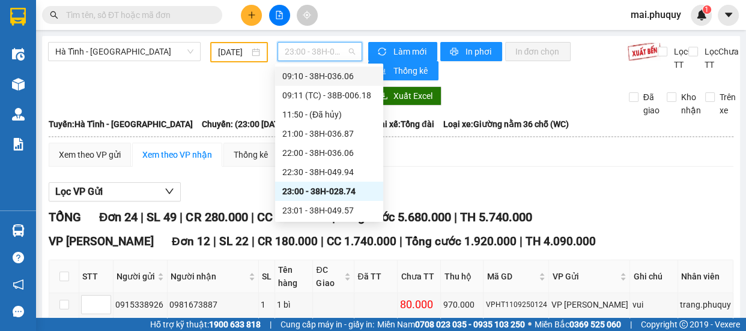
click at [228, 51] on input "11/09/2025" at bounding box center [233, 52] width 31 height 13
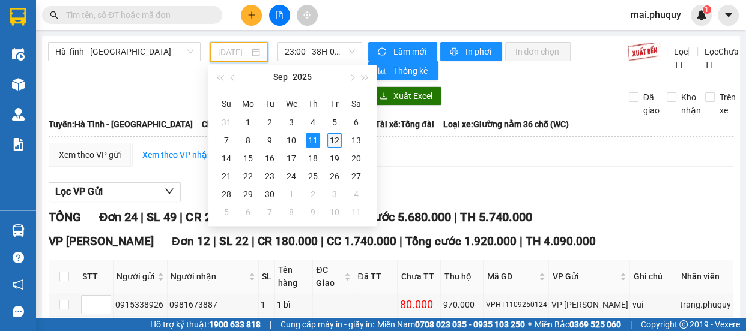
click at [336, 137] on div "12" at bounding box center [334, 140] width 14 height 14
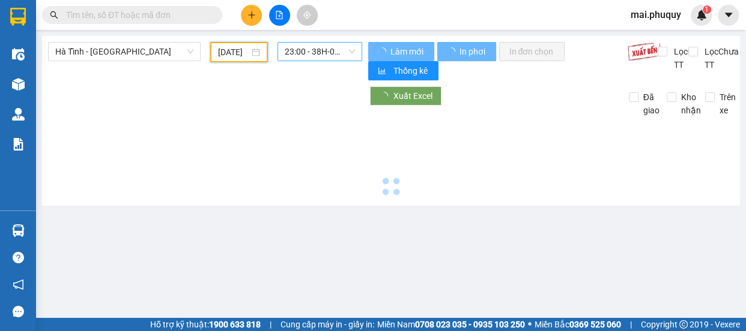
type input "[DATE]"
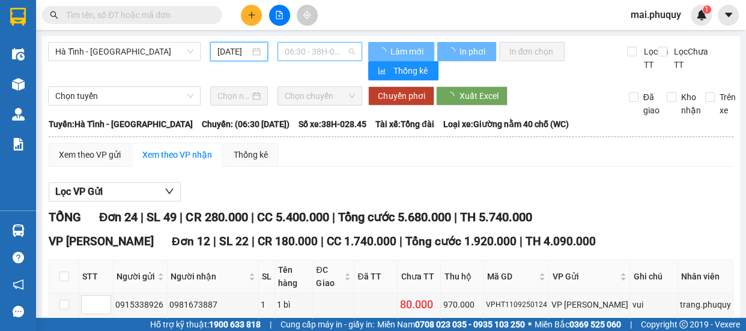
click at [344, 54] on span "06:30 - 38H-028.45 - (Đã hủy)" at bounding box center [320, 52] width 70 height 18
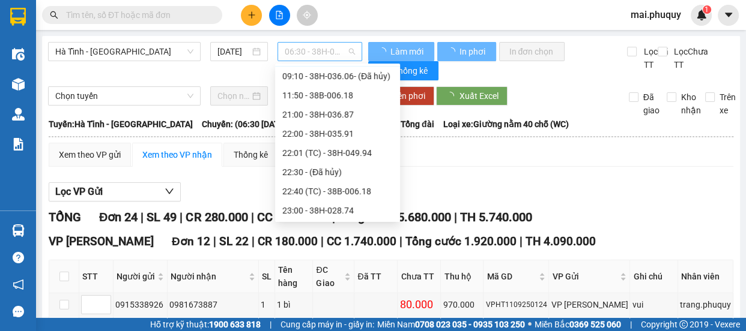
scroll to position [19, 0]
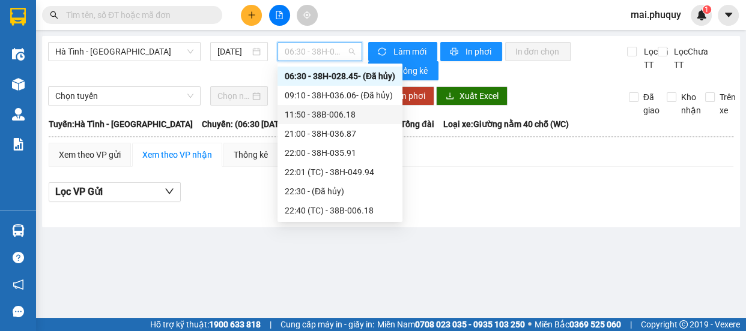
click at [349, 110] on div "11:50 - 38B-006.18" at bounding box center [340, 114] width 110 height 13
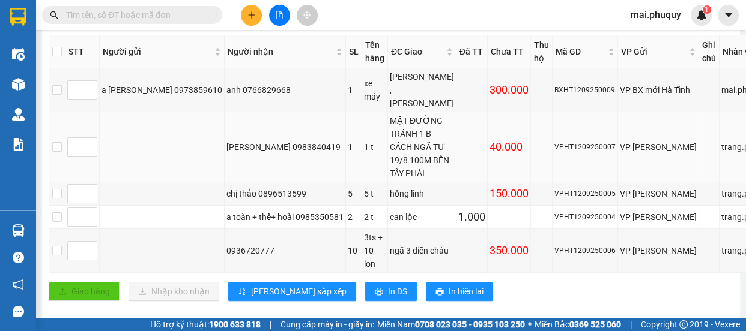
scroll to position [61, 0]
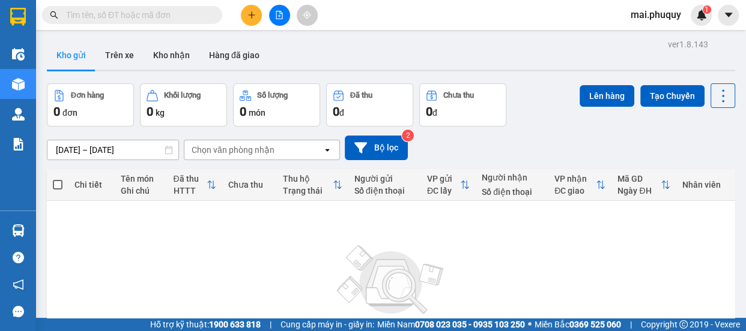
scroll to position [54, 0]
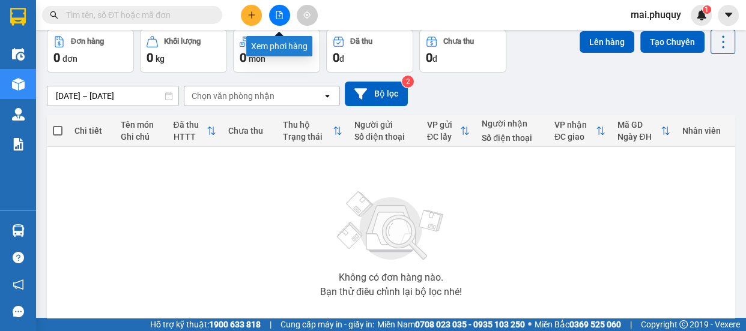
click at [276, 16] on icon "file-add" at bounding box center [279, 15] width 8 height 8
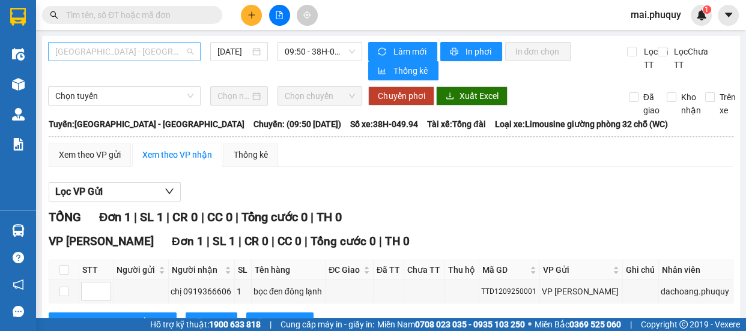
click at [103, 46] on span "[GEOGRAPHIC_DATA] - [GEOGRAPHIC_DATA]" at bounding box center [124, 52] width 138 height 18
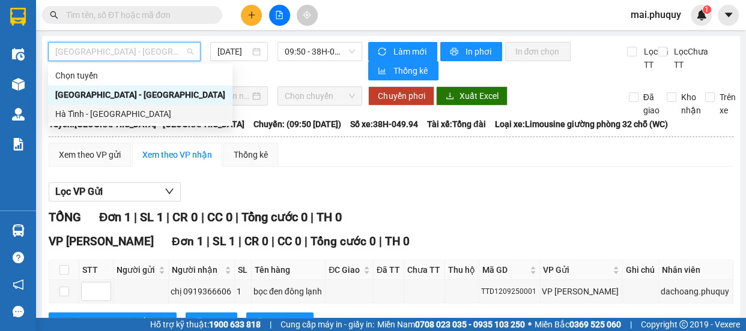
drag, startPoint x: 83, startPoint y: 111, endPoint x: 136, endPoint y: 100, distance: 53.9
click at [83, 112] on div "Hà Tĩnh - [GEOGRAPHIC_DATA]" at bounding box center [140, 113] width 170 height 13
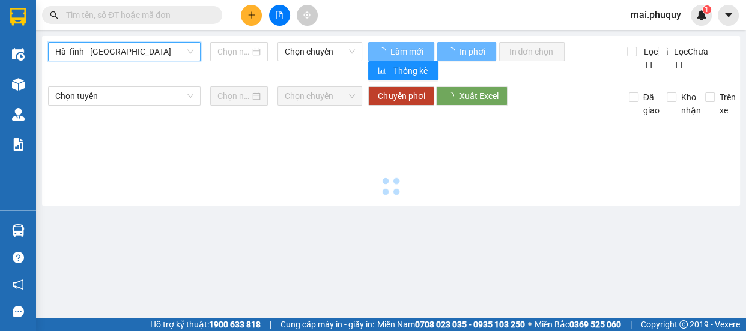
type input "[DATE]"
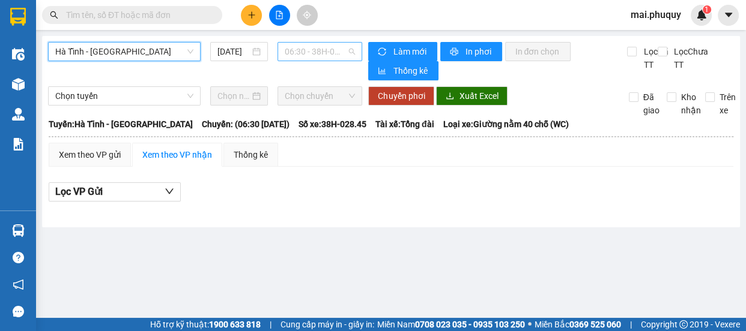
click at [324, 53] on span "06:30 - 38H-028.45 - (Đã hủy)" at bounding box center [320, 52] width 70 height 18
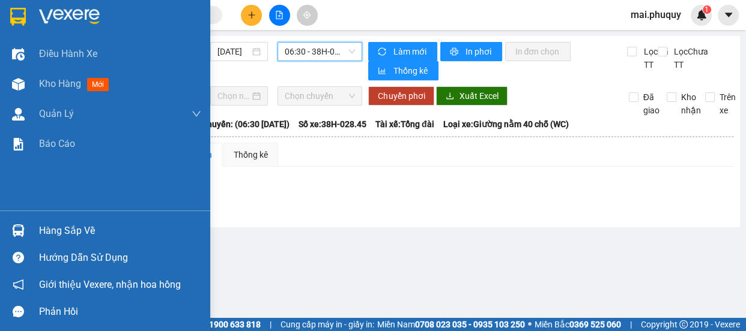
click at [13, 17] on img at bounding box center [18, 17] width 16 height 18
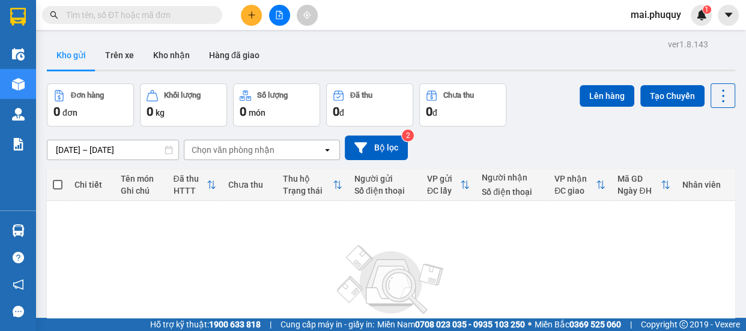
click at [276, 14] on icon "file-add" at bounding box center [279, 15] width 8 height 8
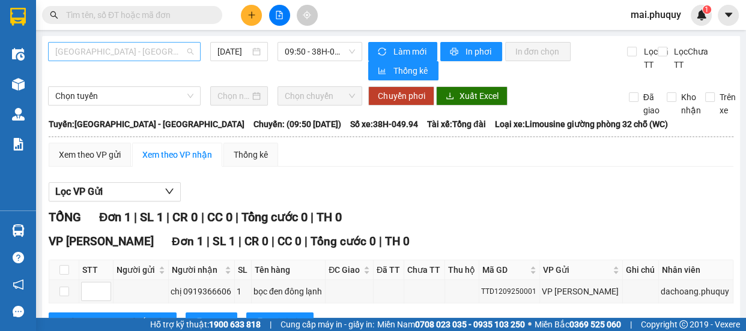
click at [97, 42] on div "[GEOGRAPHIC_DATA] - [GEOGRAPHIC_DATA]" at bounding box center [124, 51] width 152 height 19
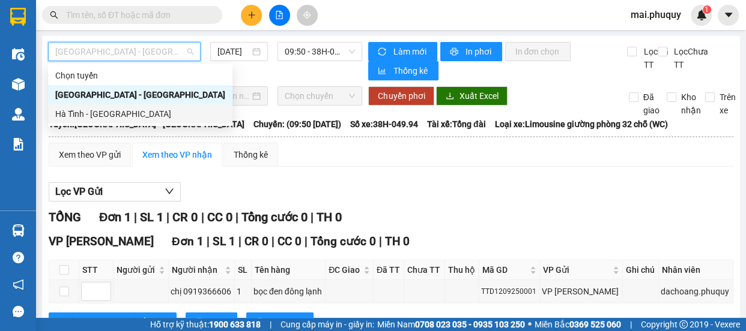
click at [73, 110] on div "Hà Tĩnh - [GEOGRAPHIC_DATA]" at bounding box center [140, 113] width 170 height 13
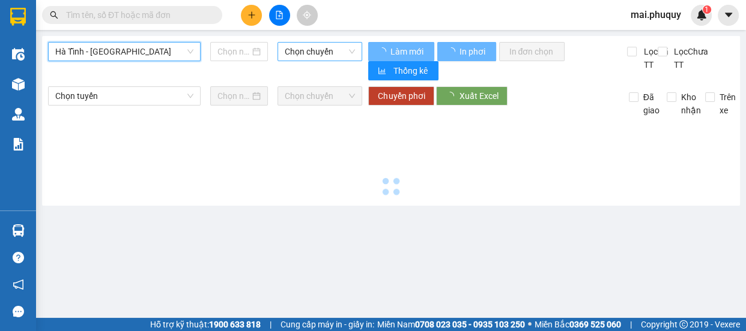
type input "[DATE]"
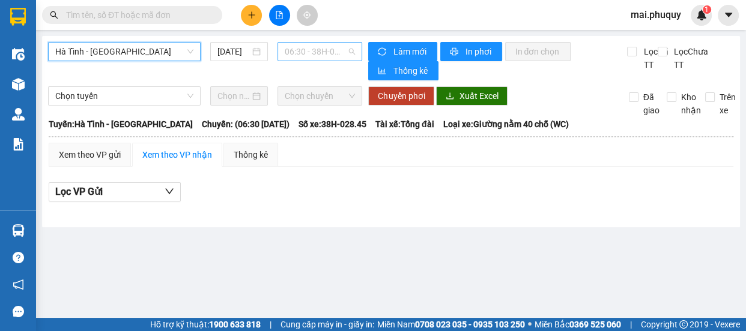
click at [323, 52] on span "06:30 - 38H-028.45 - (Đã hủy)" at bounding box center [320, 52] width 70 height 18
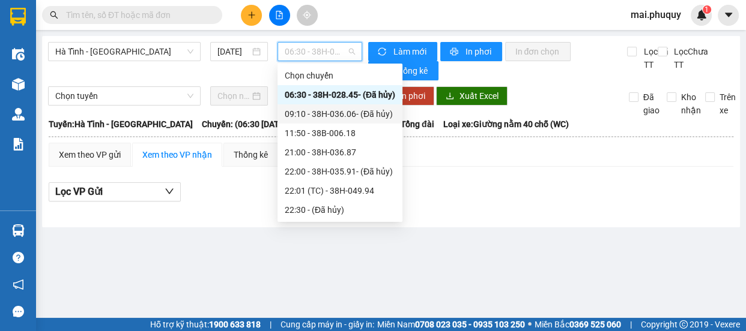
scroll to position [57, 0]
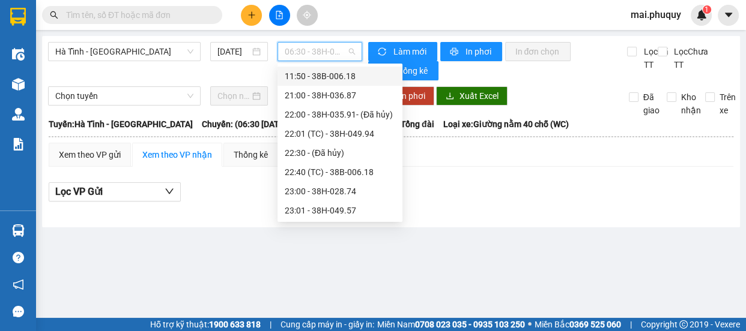
click at [330, 75] on div "11:50 - 38B-006.18" at bounding box center [340, 76] width 110 height 13
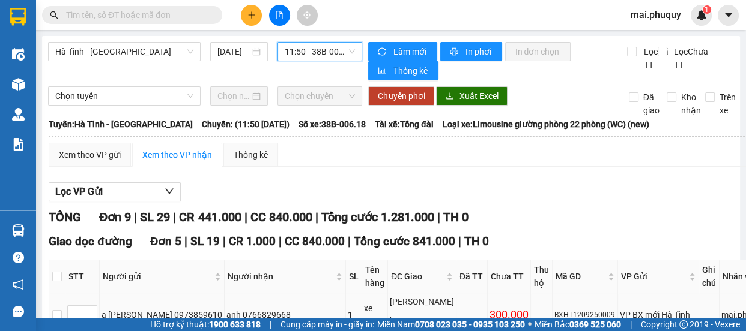
scroll to position [327, 0]
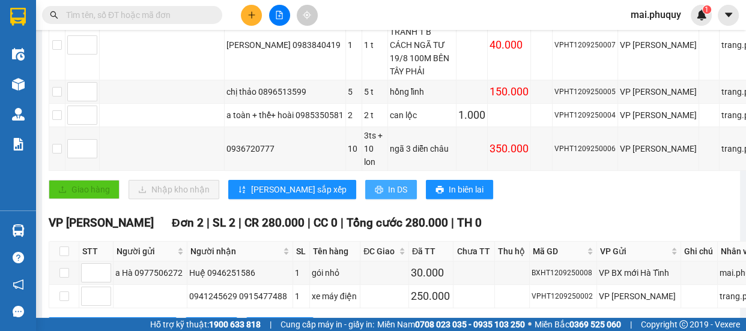
click at [388, 196] on span "In DS" at bounding box center [397, 189] width 19 height 13
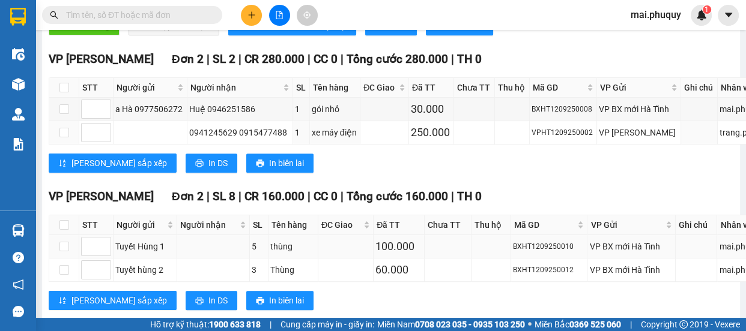
scroll to position [546, 0]
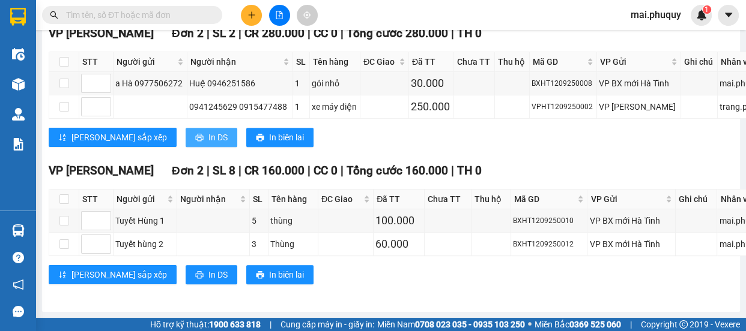
click at [195, 142] on icon "printer" at bounding box center [199, 137] width 8 height 8
click at [208, 282] on span "In DS" at bounding box center [217, 274] width 19 height 13
